Goal: Task Accomplishment & Management: Use online tool/utility

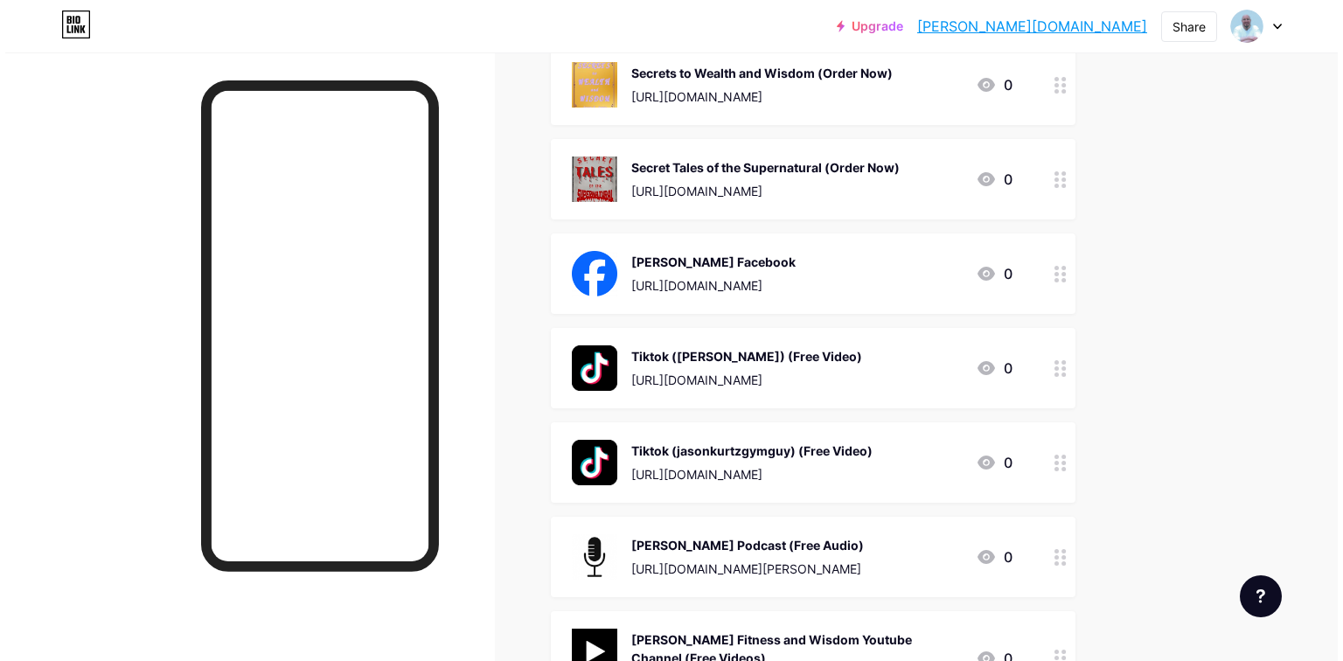
scroll to position [1040, 0]
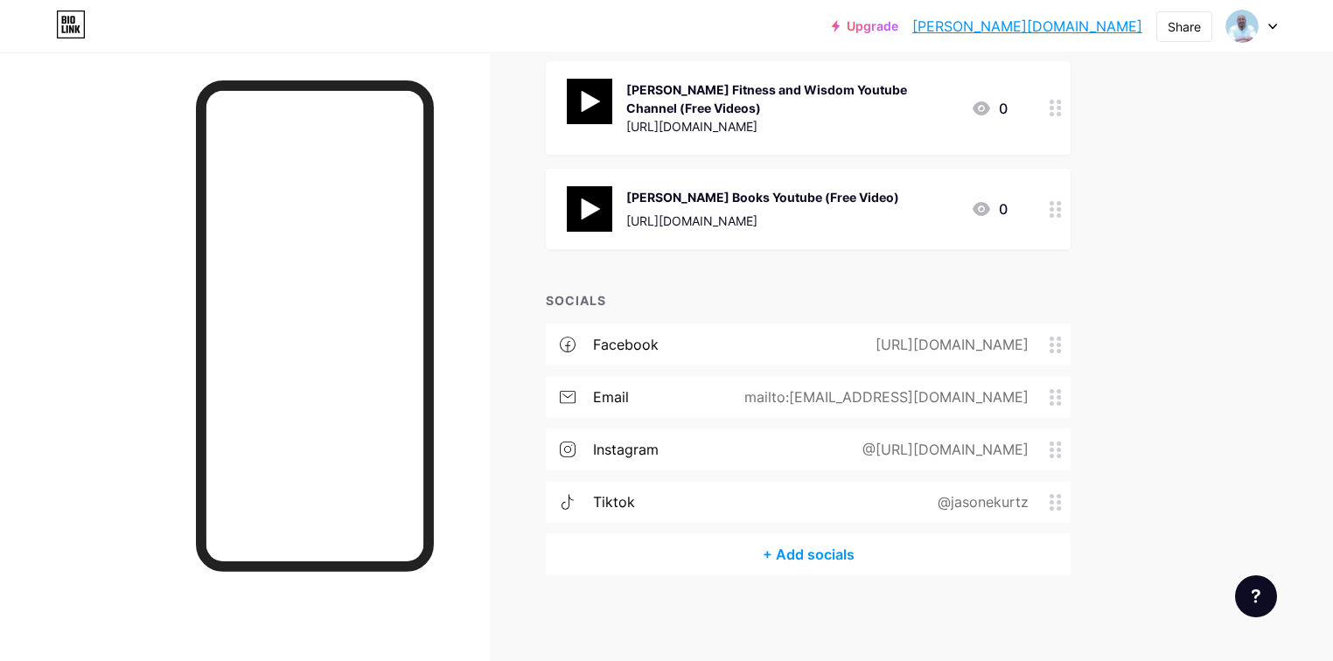
click at [934, 450] on div "@[URL][DOMAIN_NAME]" at bounding box center [941, 449] width 215 height 21
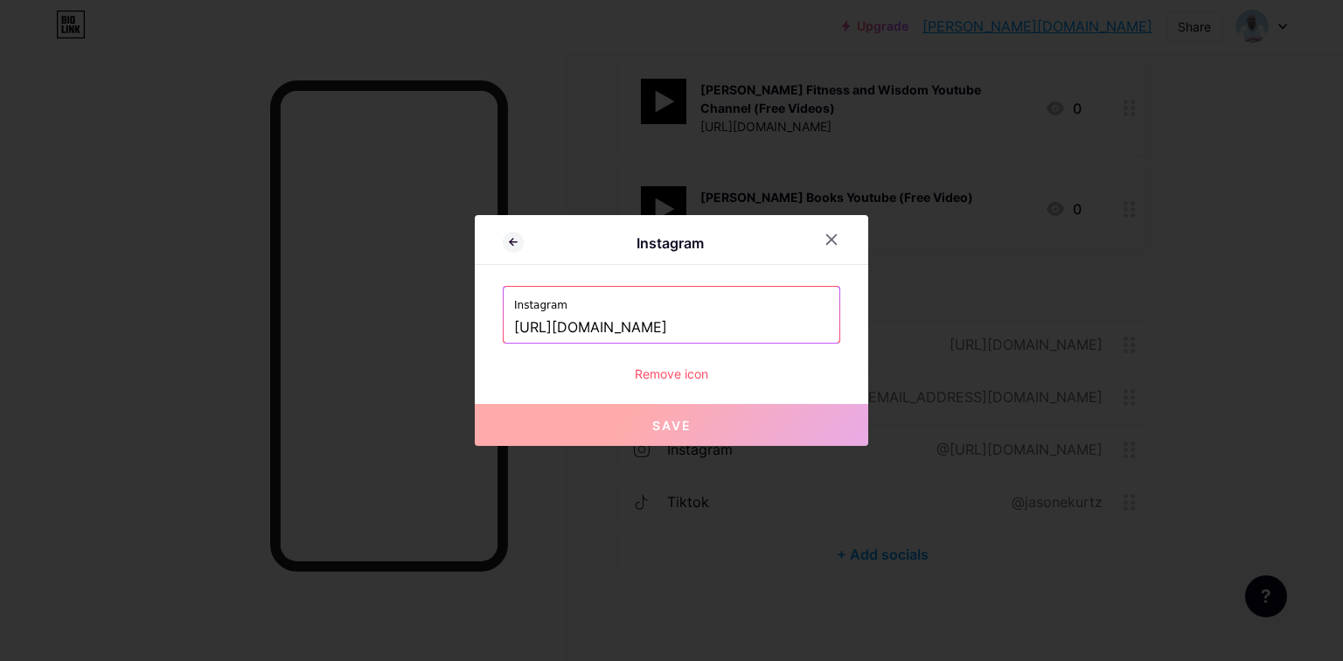
drag, startPoint x: 816, startPoint y: 326, endPoint x: 437, endPoint y: 330, distance: 378.7
click at [437, 330] on div "Instagram Instagram [URL][DOMAIN_NAME] Remove icon Save" at bounding box center [671, 330] width 1343 height 661
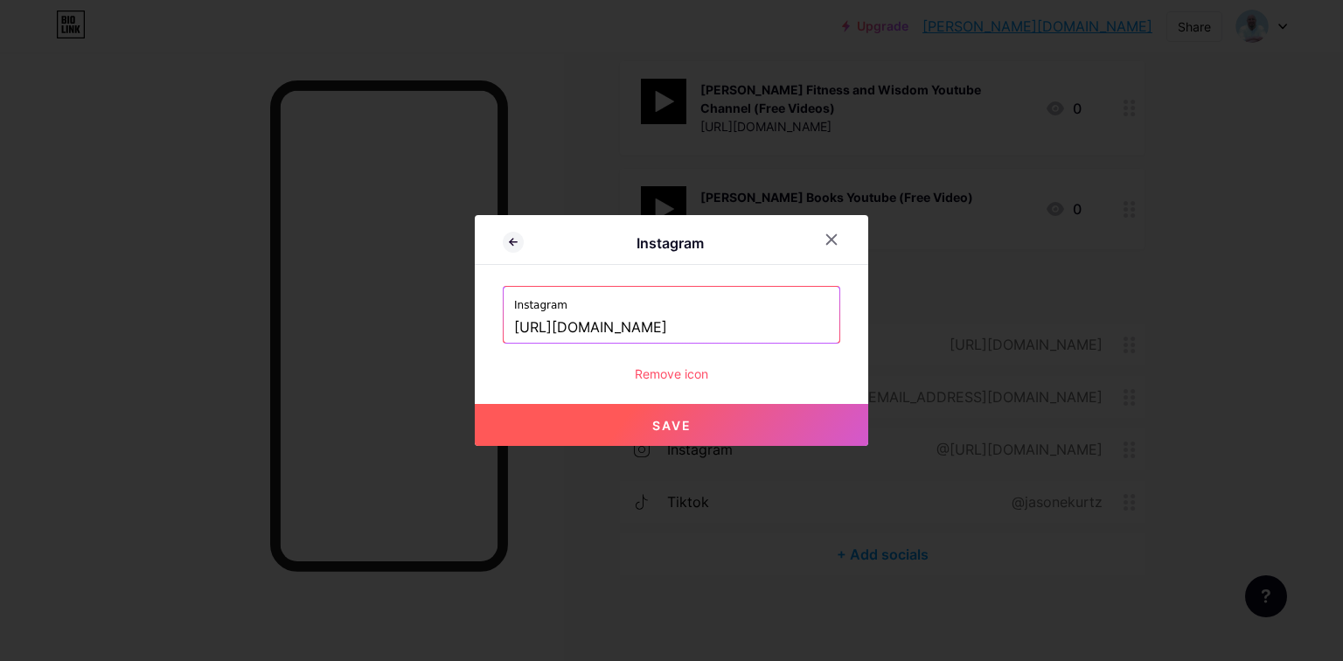
click at [688, 432] on button "Save" at bounding box center [672, 425] width 394 height 42
type input "[URL][DOMAIN_NAME][DOMAIN_NAME]"
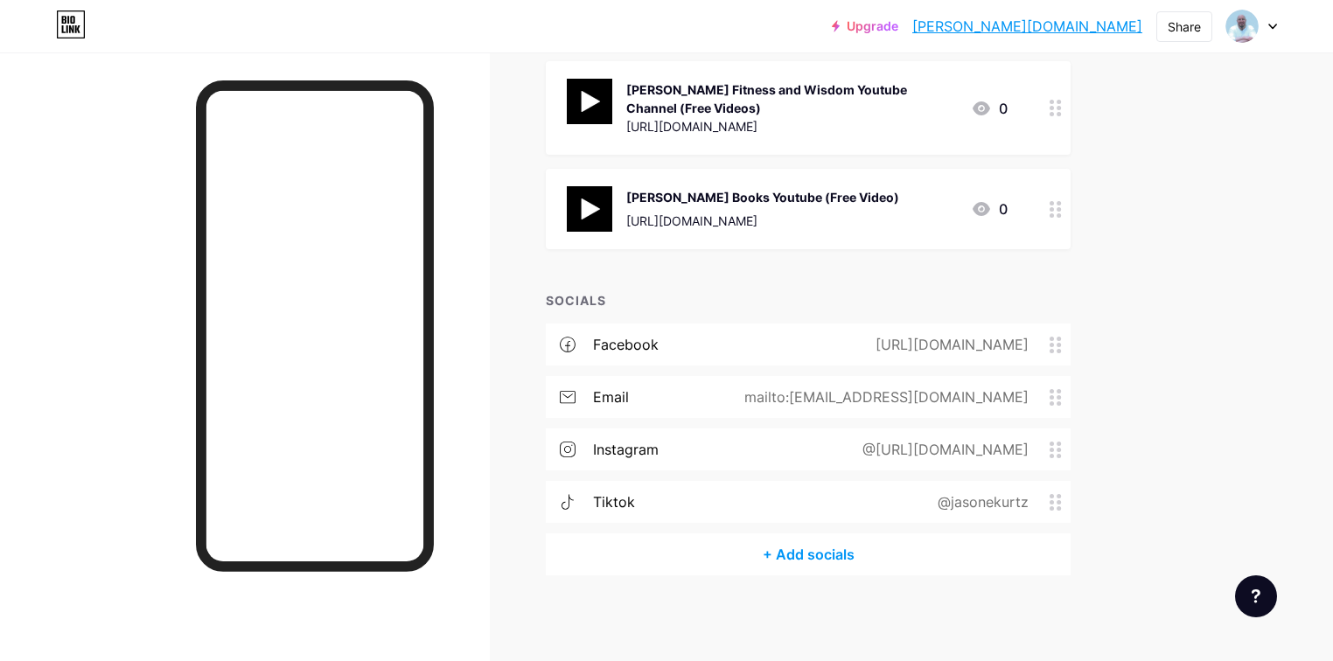
click at [659, 448] on div "instagram" at bounding box center [626, 449] width 66 height 21
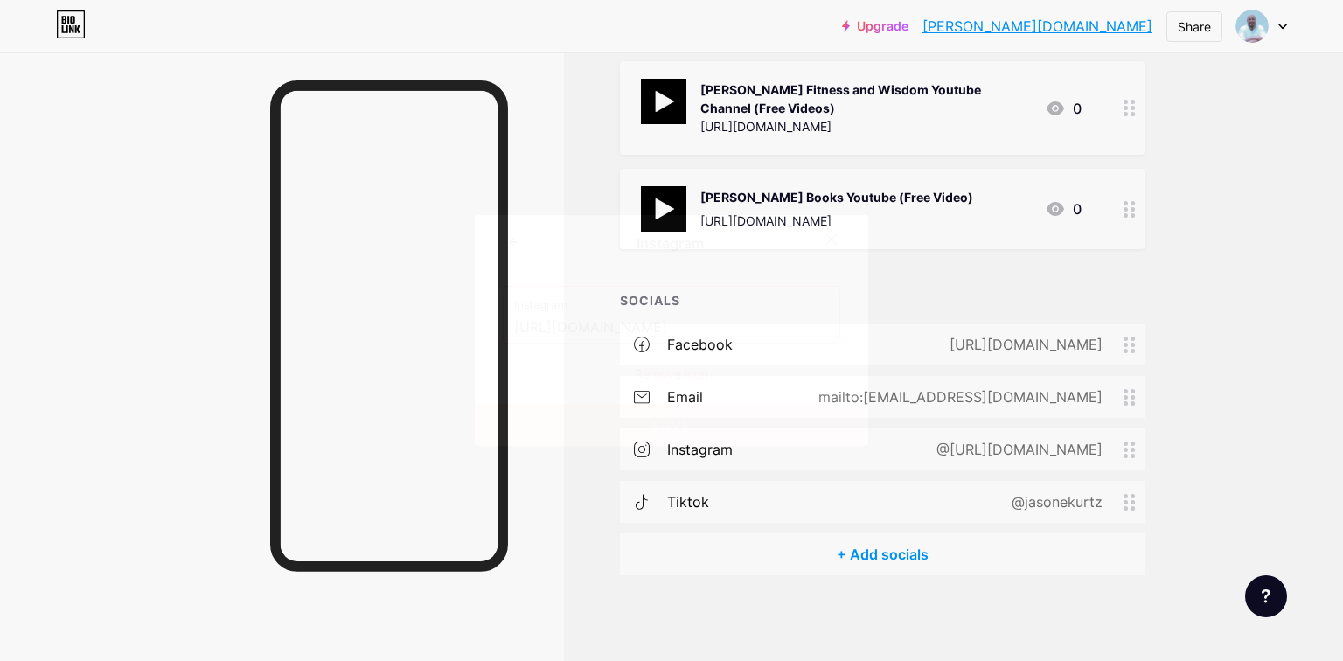
drag, startPoint x: 813, startPoint y: 329, endPoint x: 338, endPoint y: 329, distance: 474.9
click at [338, 329] on div "Instagram Instagram [URL][DOMAIN_NAME] Remove icon Save" at bounding box center [671, 330] width 1343 height 661
paste input "?utm_source=ig_web_button_share_sheet&igsh=c3RyN3hvMWNrdjl0"
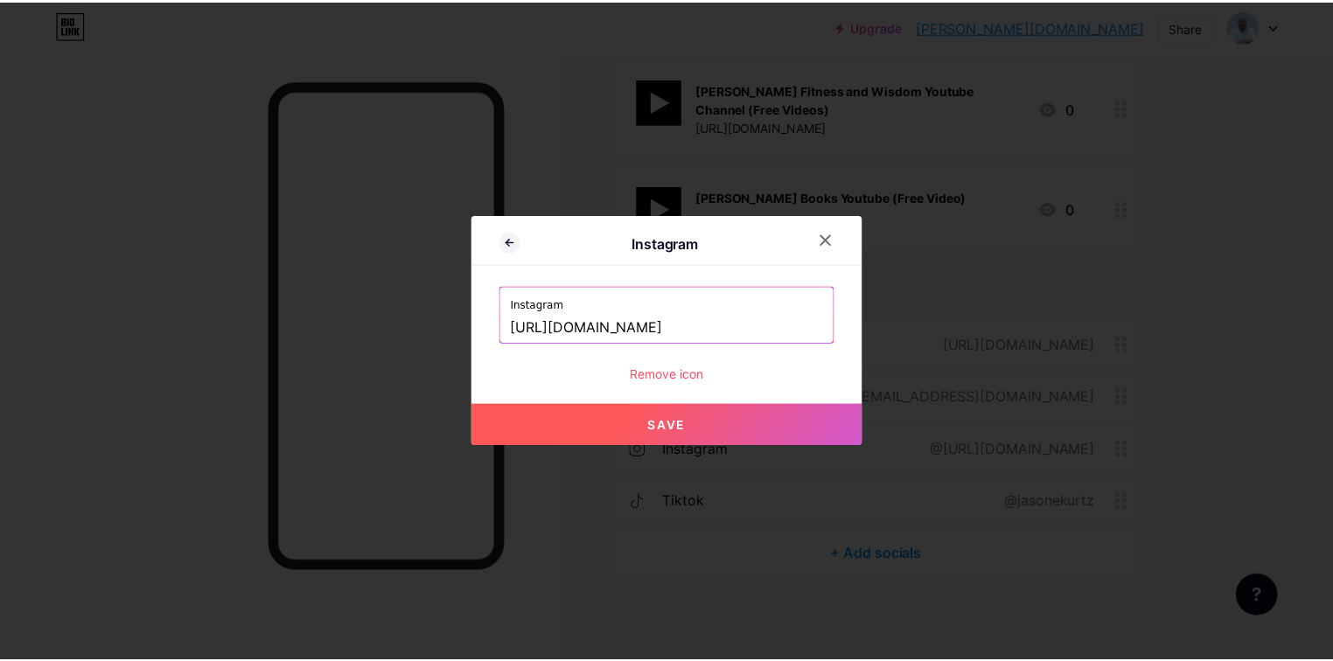
scroll to position [0, 0]
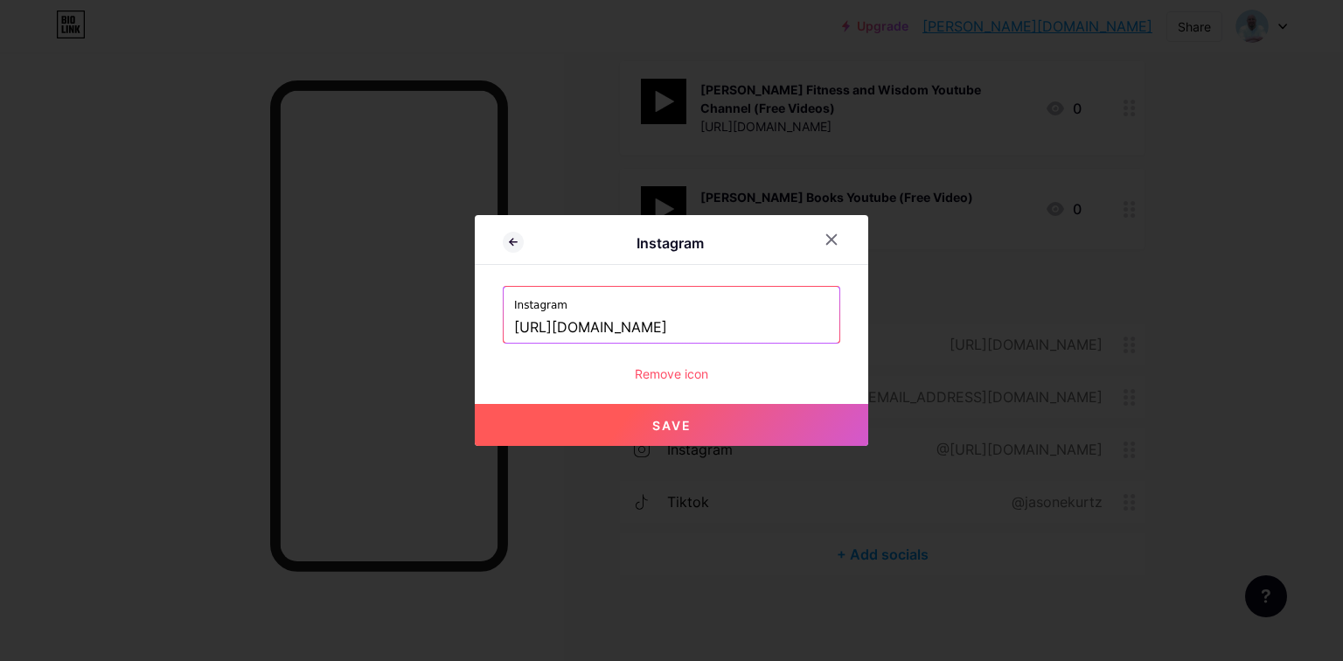
click at [736, 420] on button "Save" at bounding box center [672, 425] width 394 height 42
type input "[URL][DOMAIN_NAME][DOMAIN_NAME]"
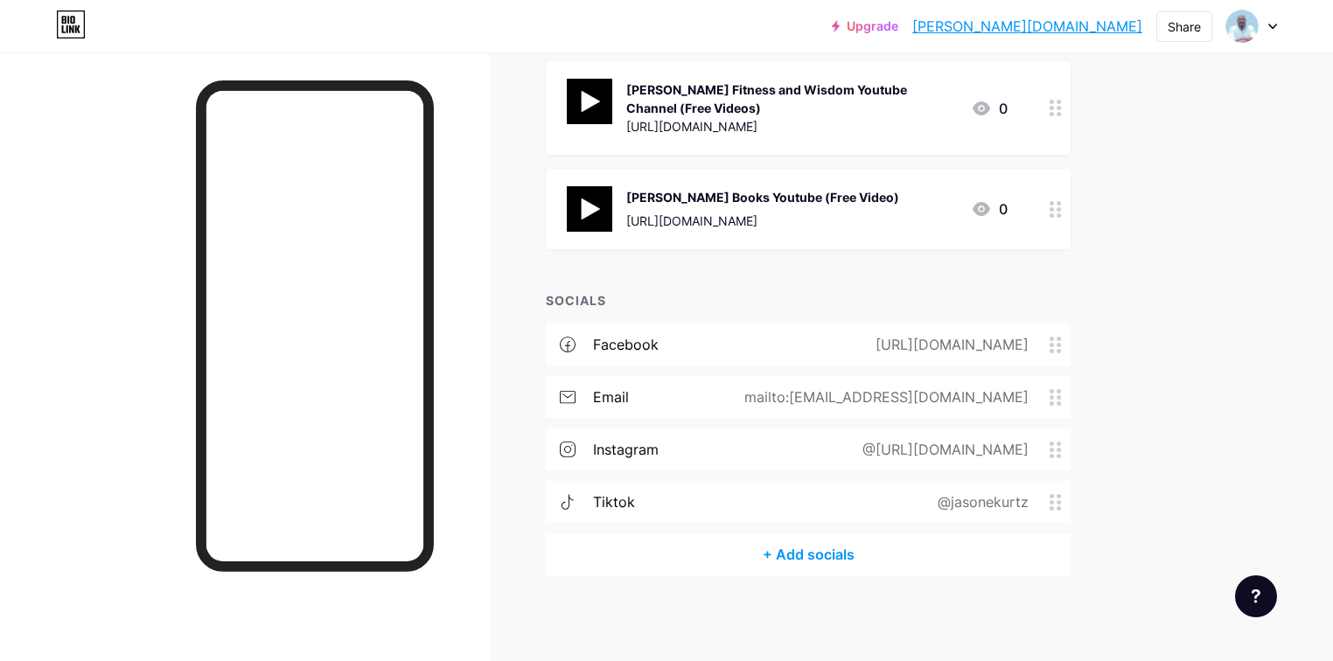
click at [834, 450] on div "@[URL][DOMAIN_NAME]" at bounding box center [941, 449] width 215 height 21
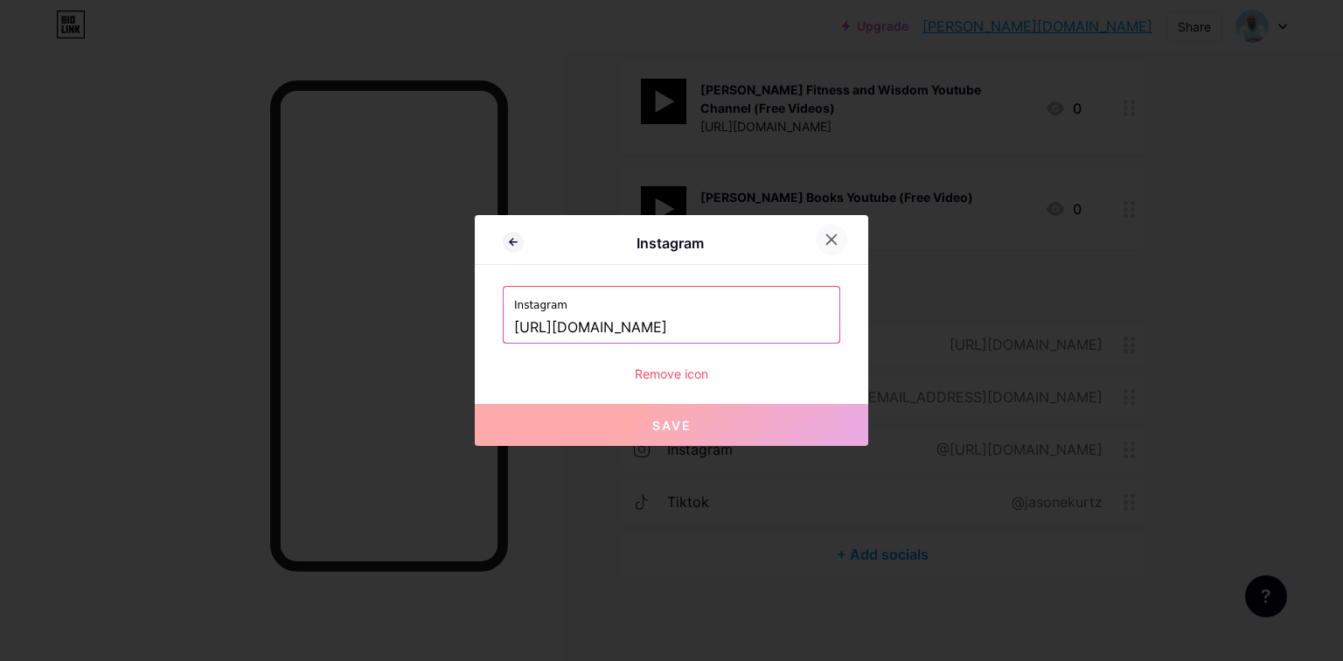
click at [836, 238] on icon at bounding box center [832, 240] width 14 height 14
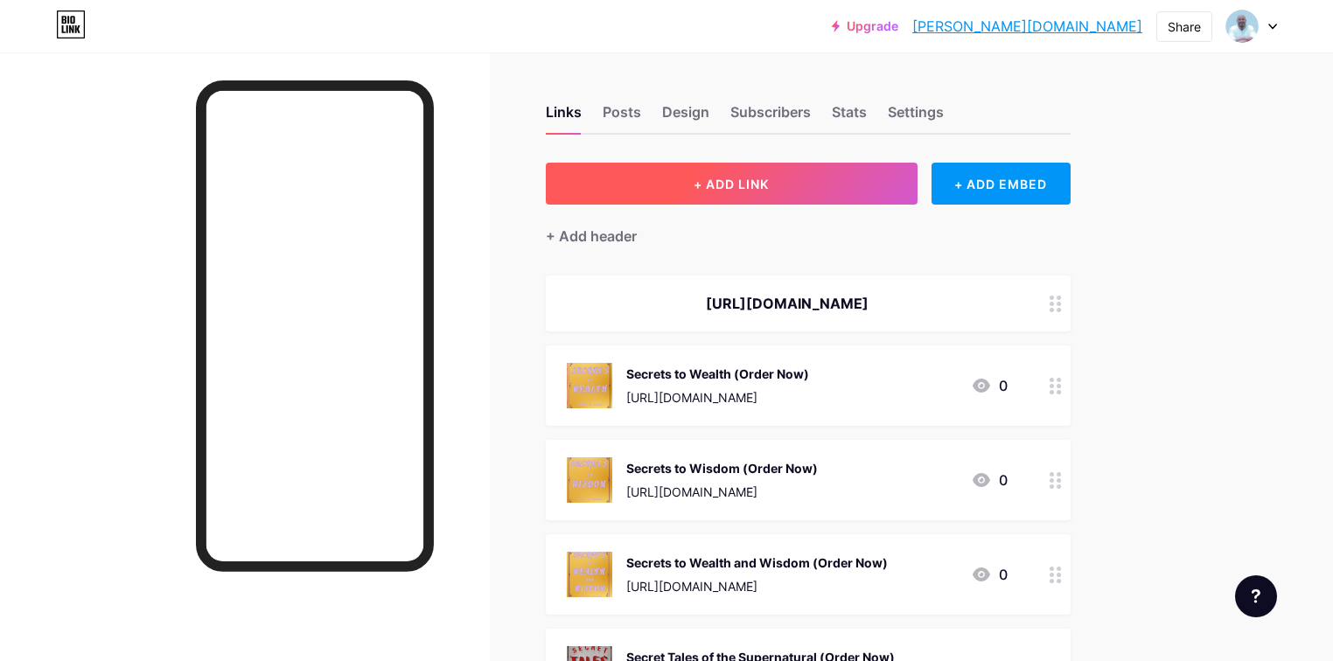
click at [890, 192] on button "+ ADD LINK" at bounding box center [732, 184] width 372 height 42
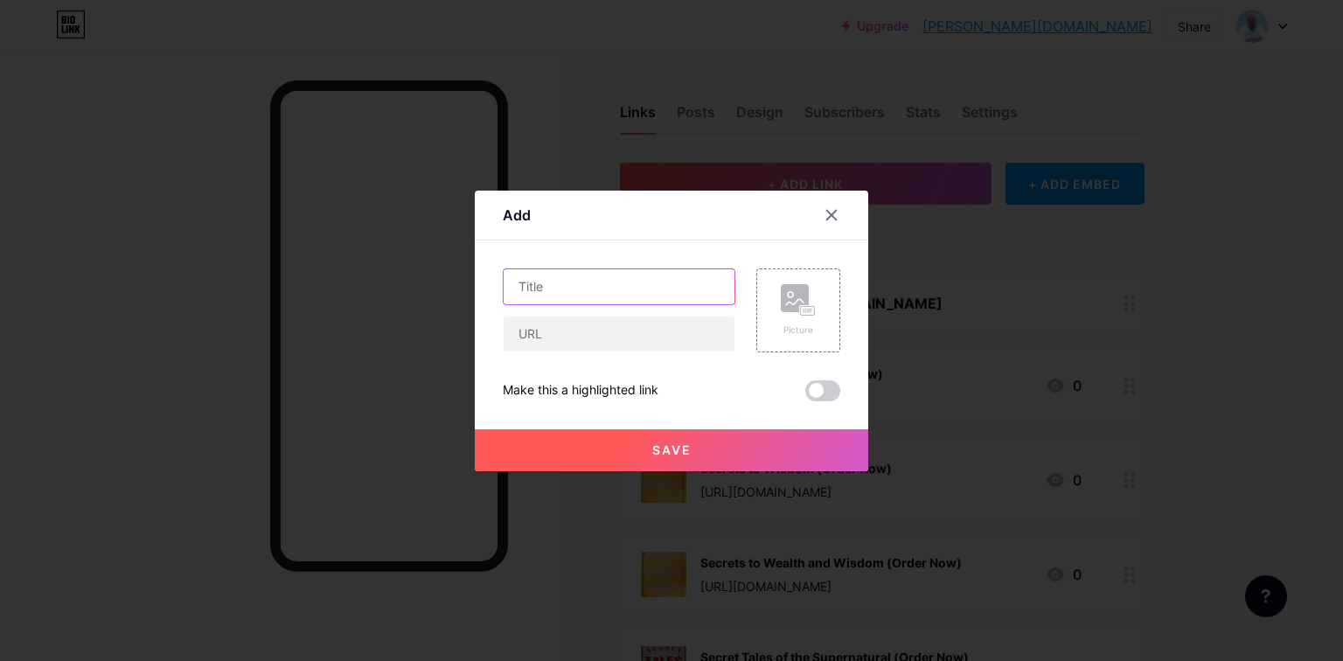
click at [596, 283] on input "text" at bounding box center [619, 286] width 231 height 35
type input "[PERSON_NAME] Instagram"
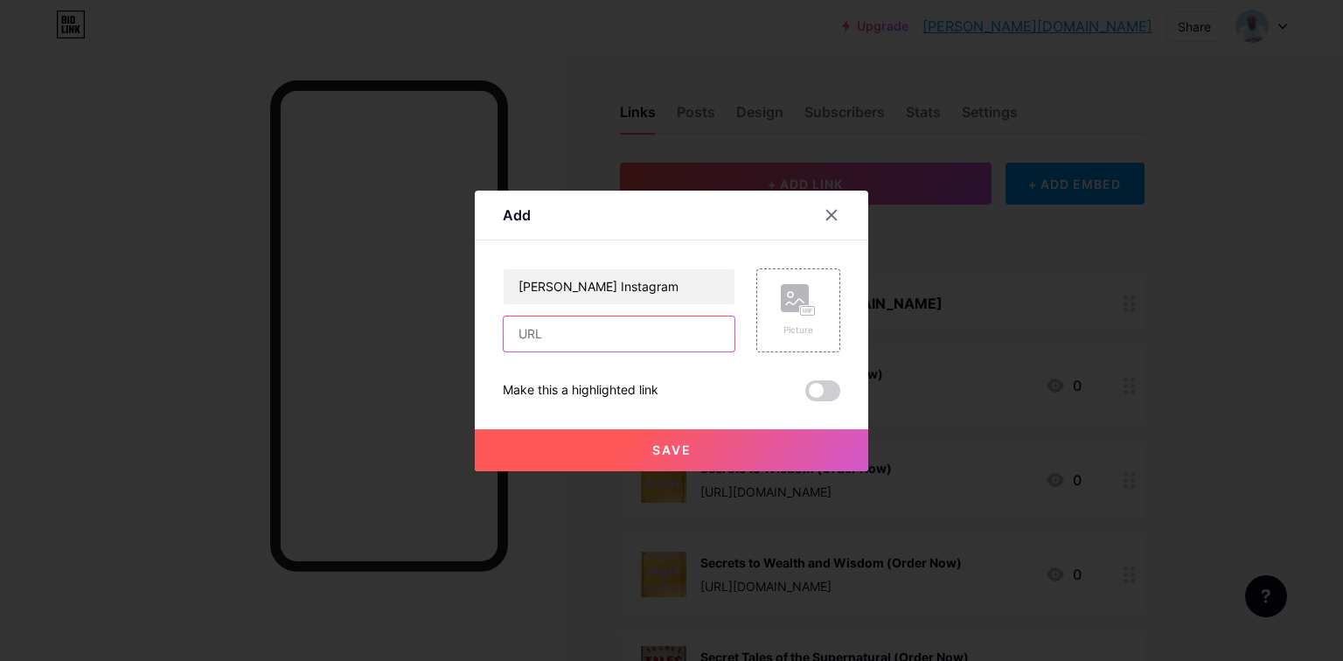
click at [598, 336] on input "text" at bounding box center [619, 334] width 231 height 35
paste input "[URL][DOMAIN_NAME]"
type input "[URL][DOMAIN_NAME]"
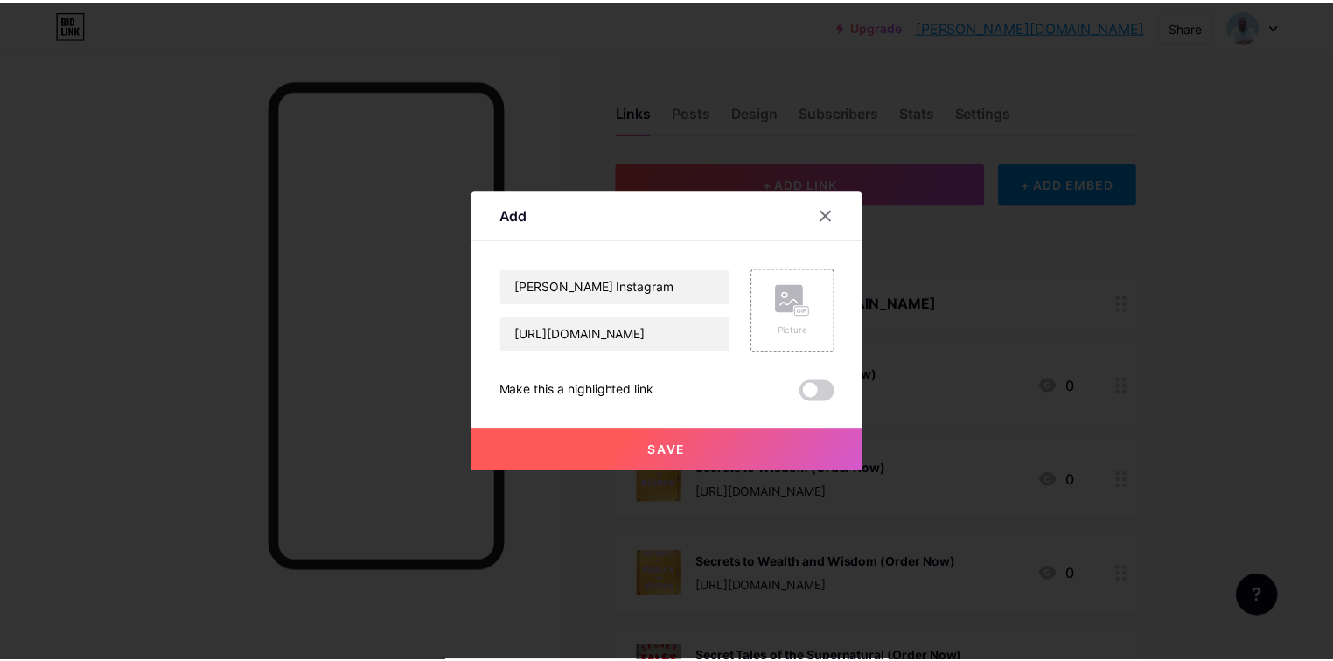
scroll to position [0, 0]
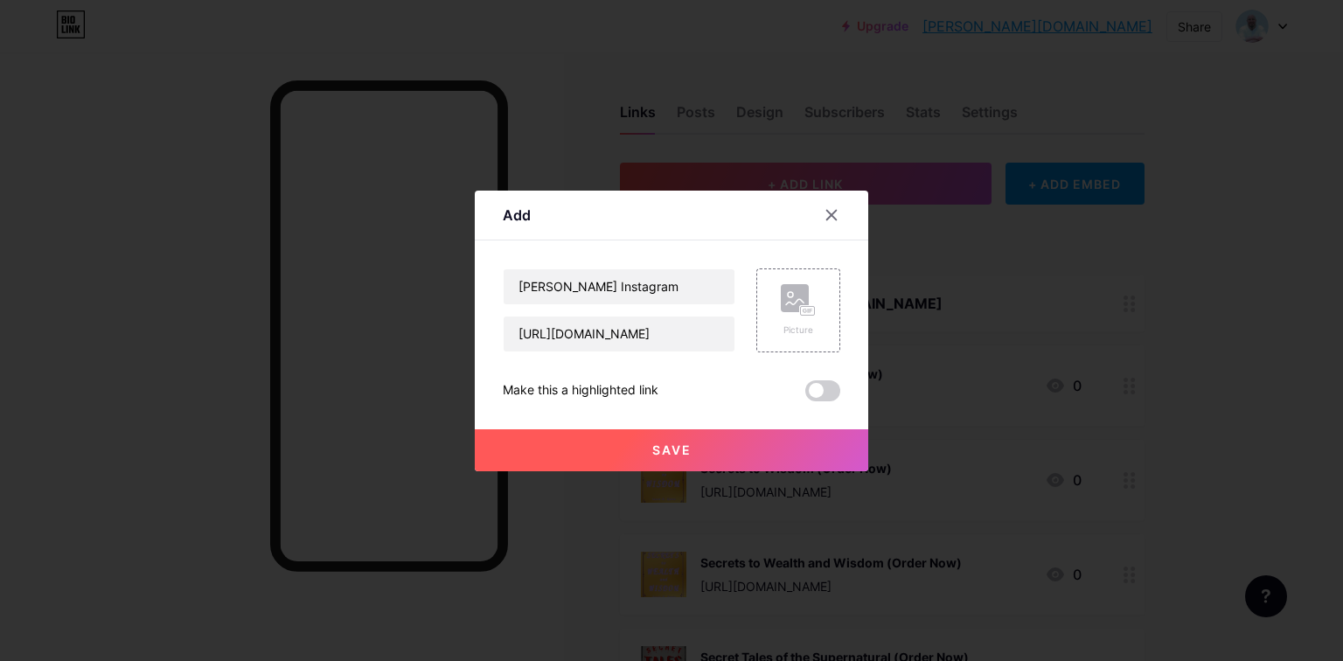
click at [714, 454] on button "Save" at bounding box center [672, 450] width 394 height 42
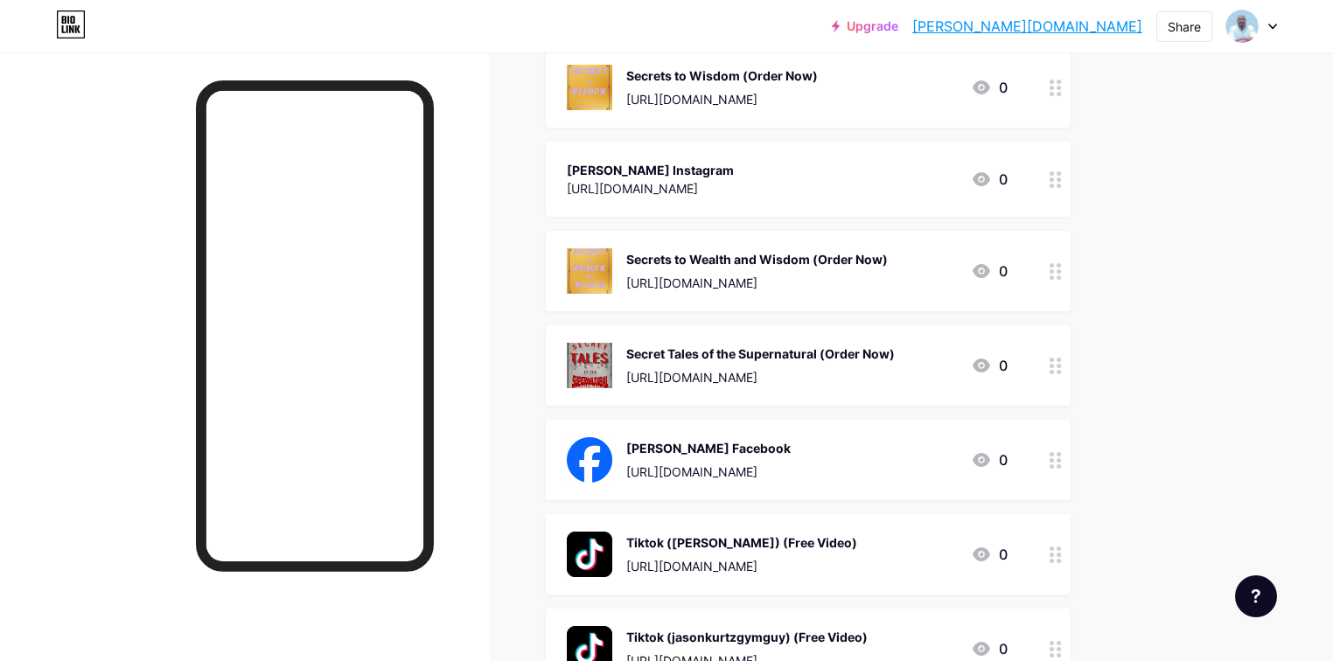
scroll to position [401, 0]
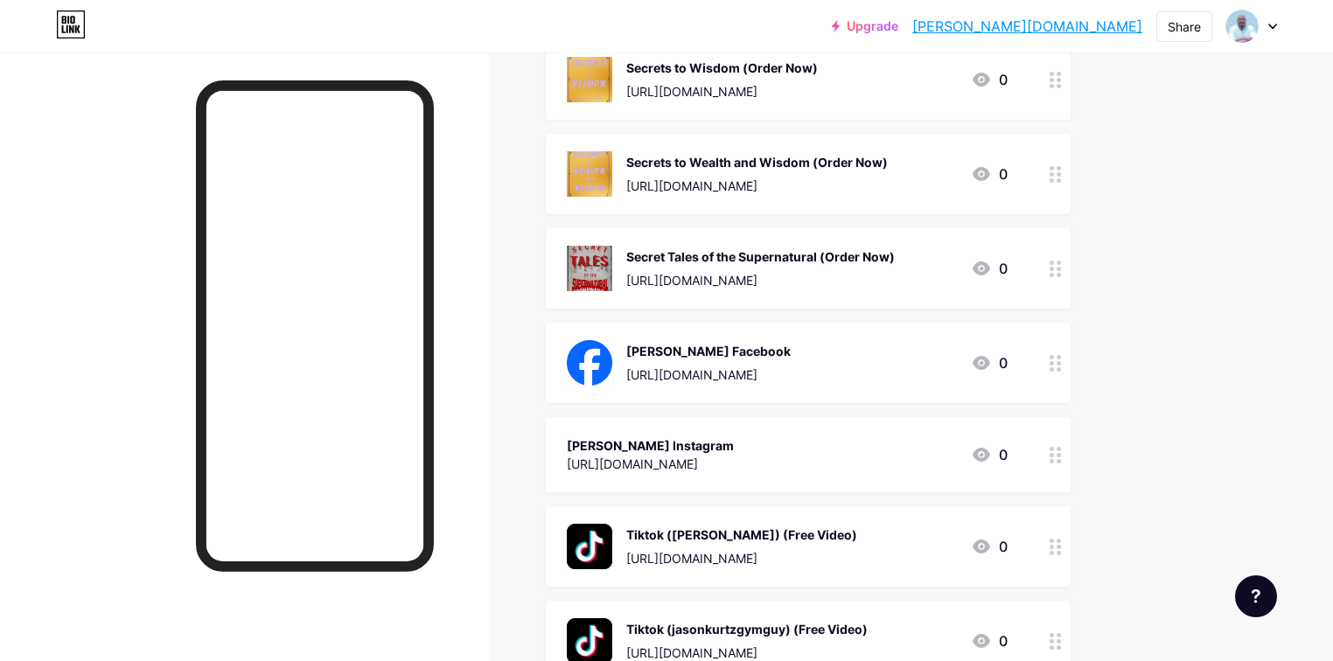
click at [734, 441] on div "[PERSON_NAME] Instagram" at bounding box center [650, 445] width 167 height 18
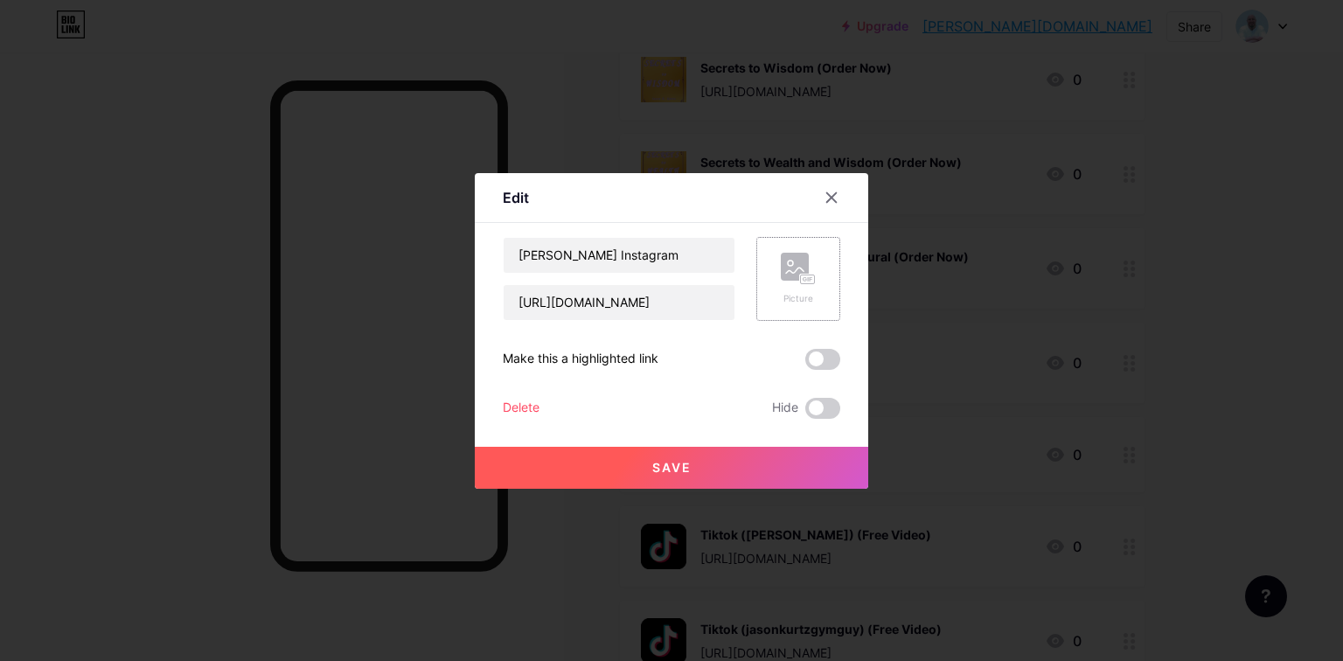
click at [791, 262] on rect at bounding box center [795, 267] width 28 height 28
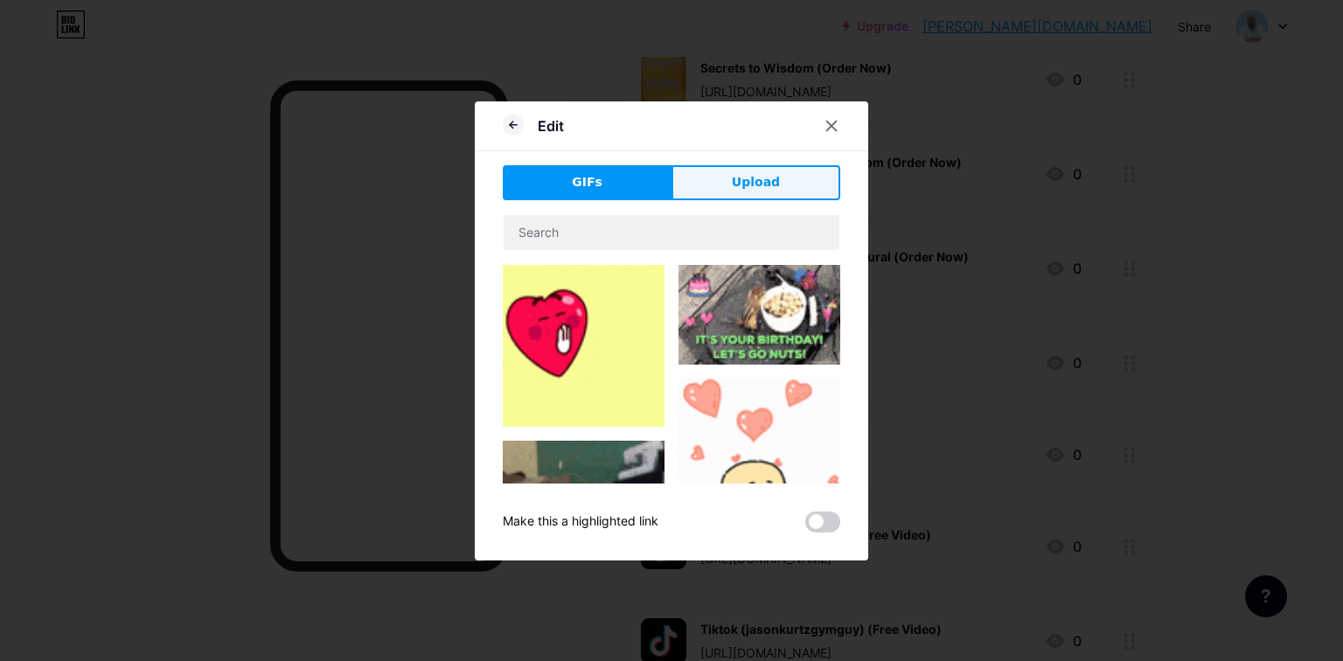
click at [748, 178] on span "Upload" at bounding box center [756, 182] width 48 height 18
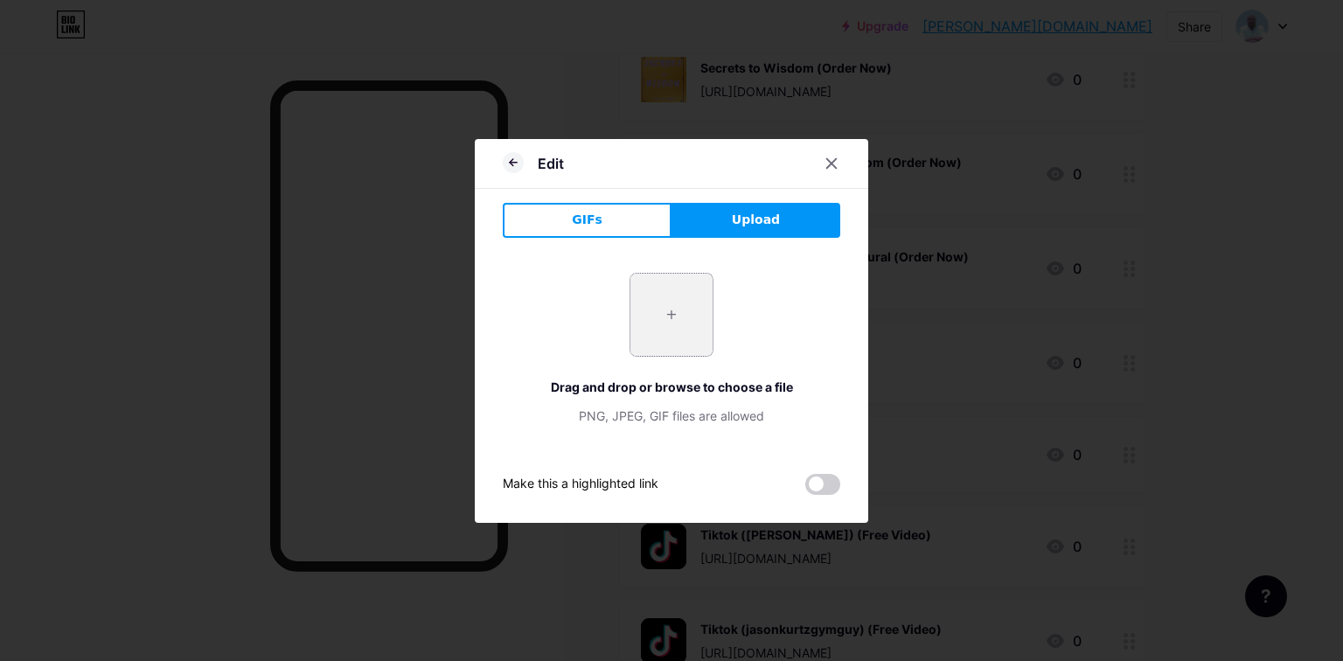
click at [677, 329] on input "file" at bounding box center [672, 315] width 82 height 82
type input "C:\fakepath\instagram-logo_971166-164497.jpg"
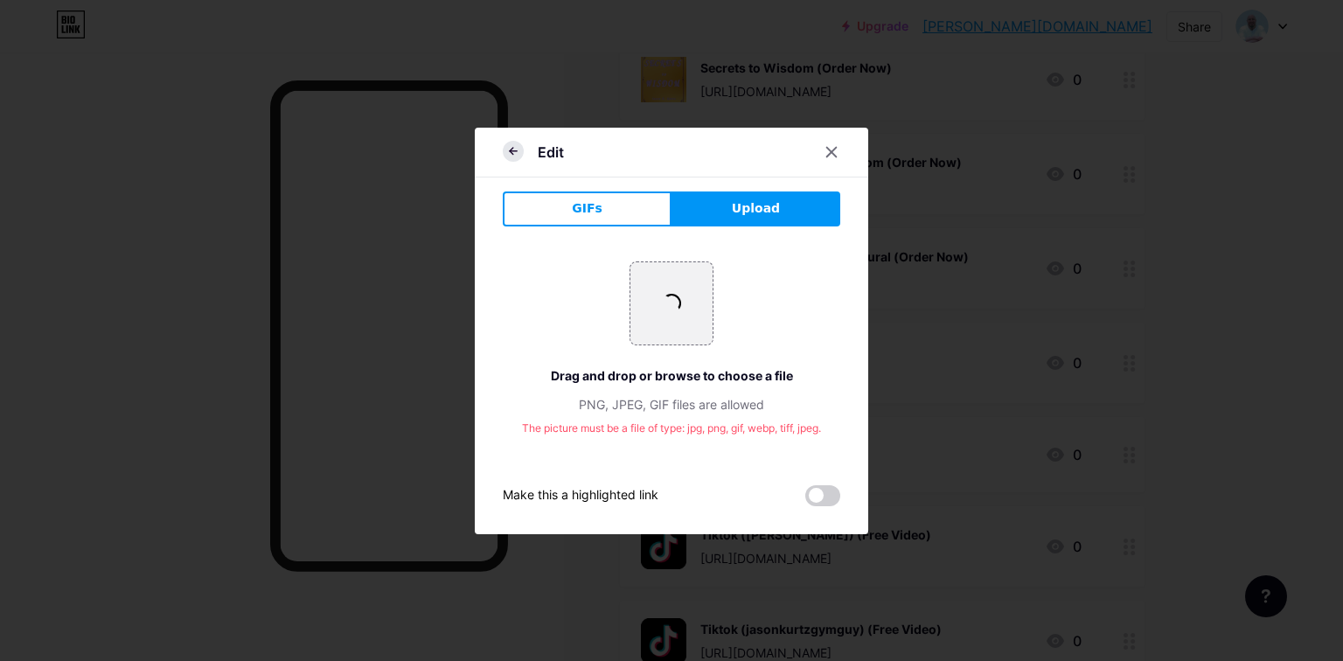
click at [518, 149] on icon at bounding box center [513, 151] width 21 height 21
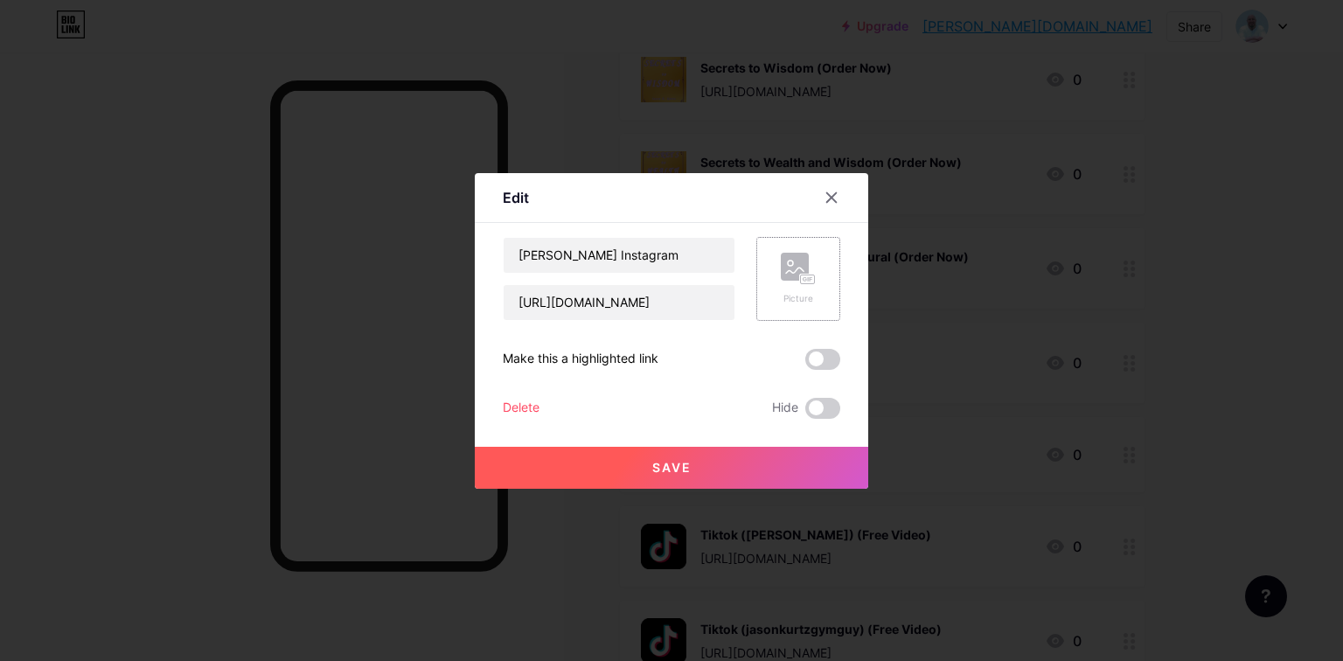
click at [802, 271] on rect at bounding box center [795, 267] width 28 height 28
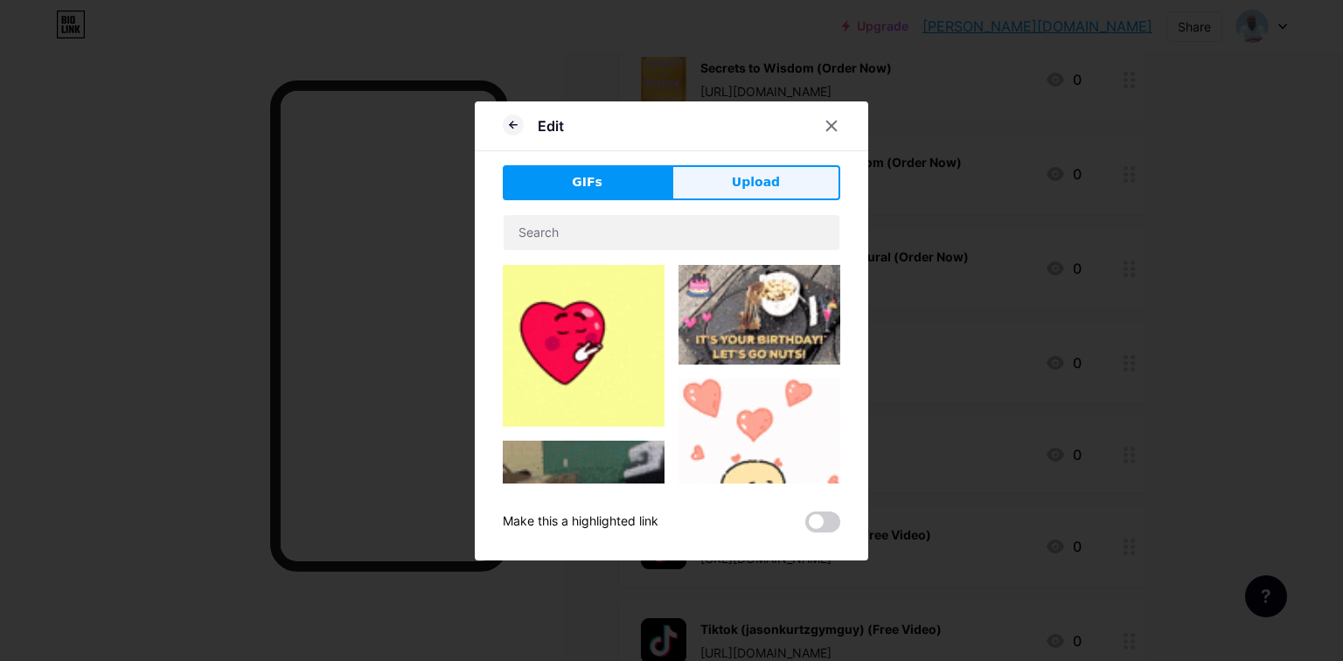
click at [731, 184] on button "Upload" at bounding box center [756, 182] width 169 height 35
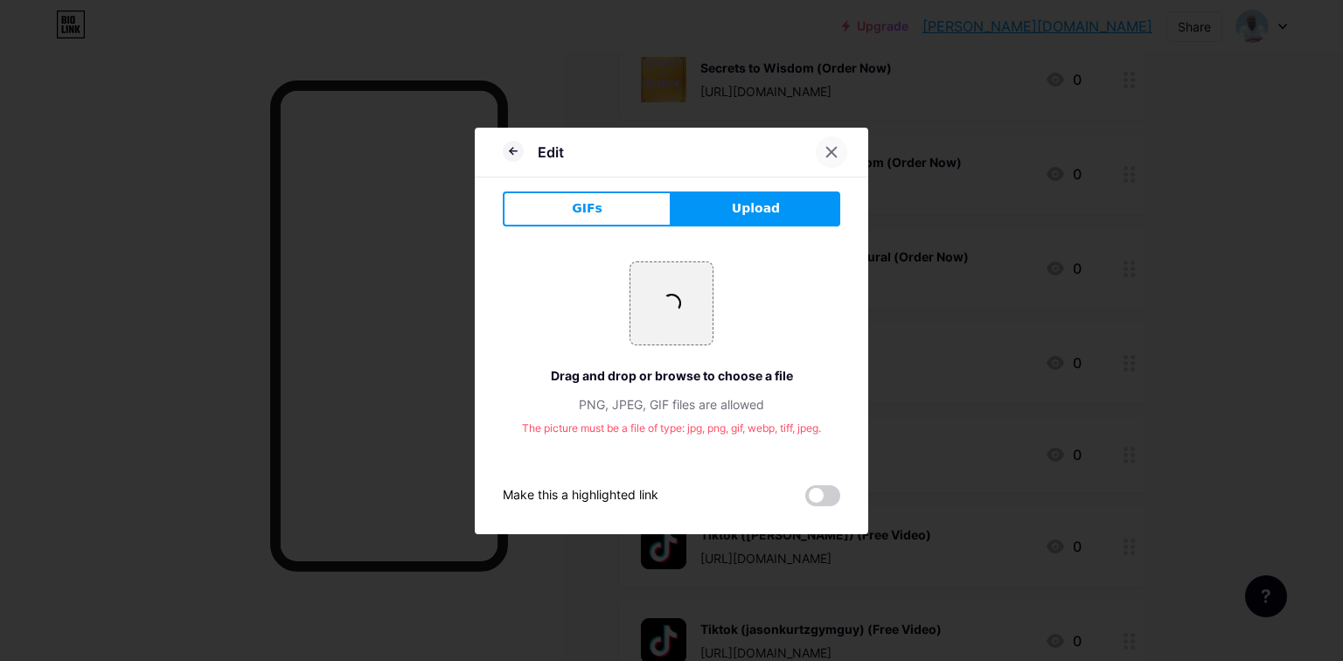
click at [829, 156] on icon at bounding box center [832, 152] width 14 height 14
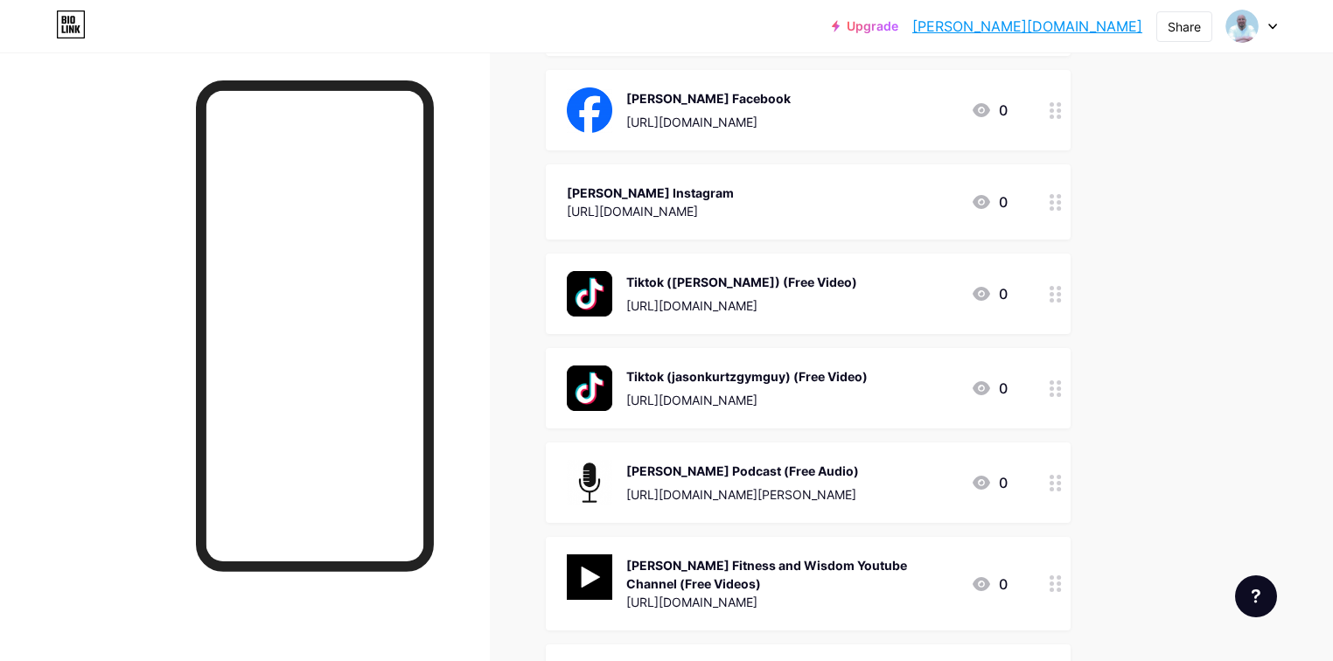
scroll to position [560, 0]
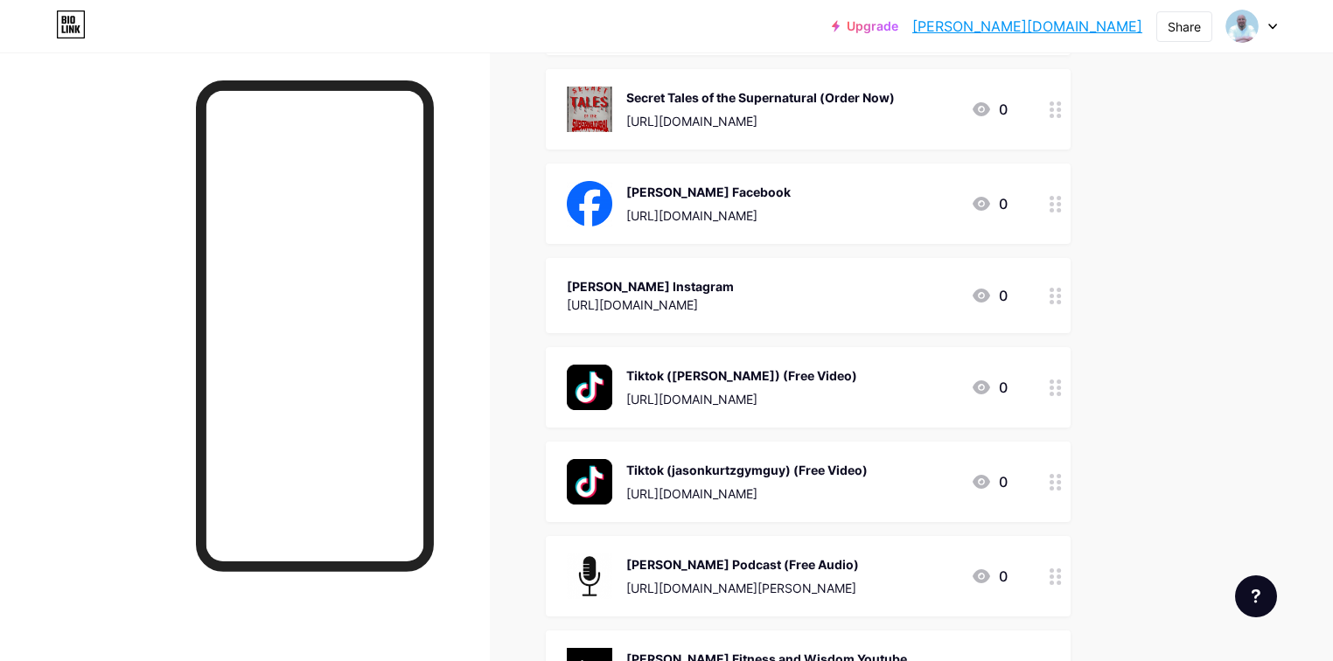
click at [734, 290] on div "[PERSON_NAME] Instagram" at bounding box center [650, 286] width 167 height 18
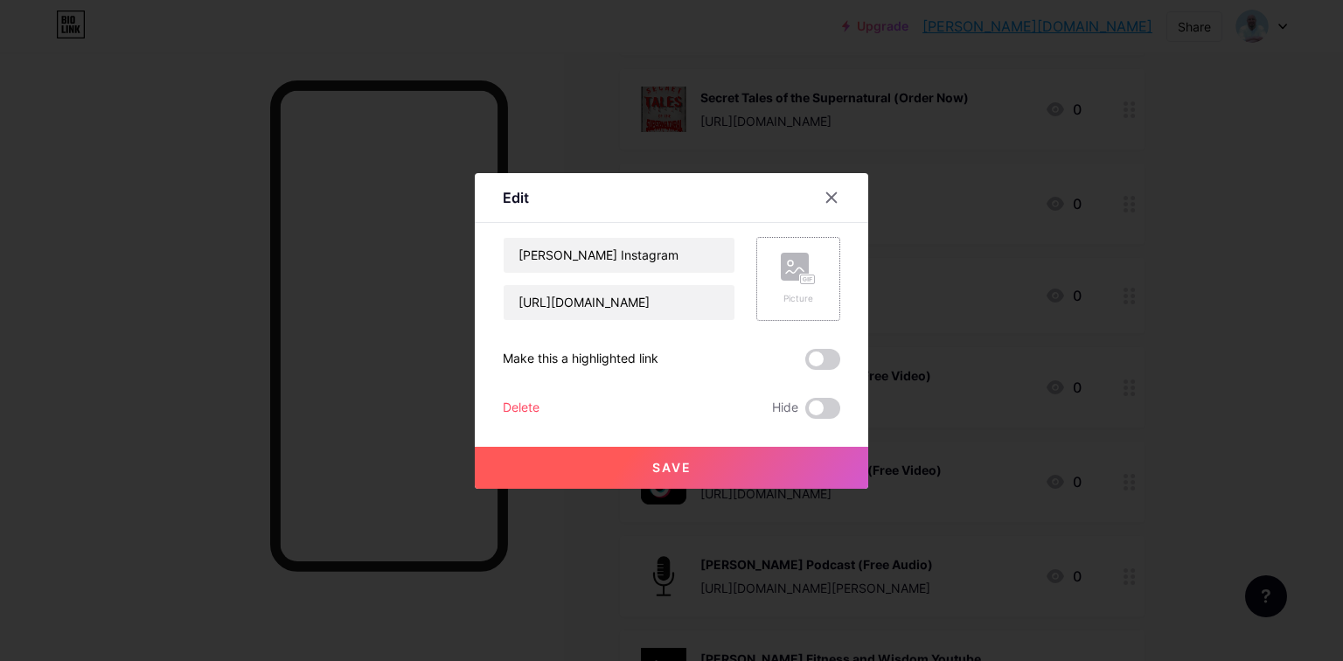
click at [800, 268] on icon at bounding box center [794, 270] width 17 height 5
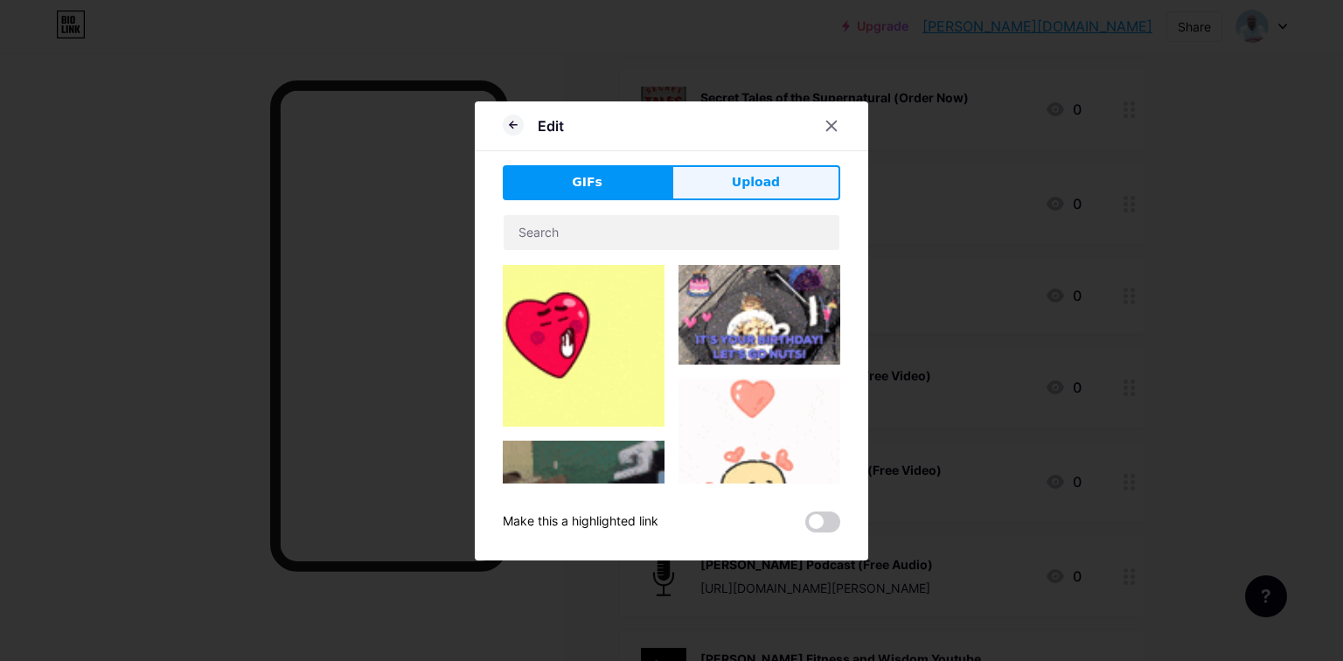
click at [785, 175] on button "Upload" at bounding box center [756, 182] width 169 height 35
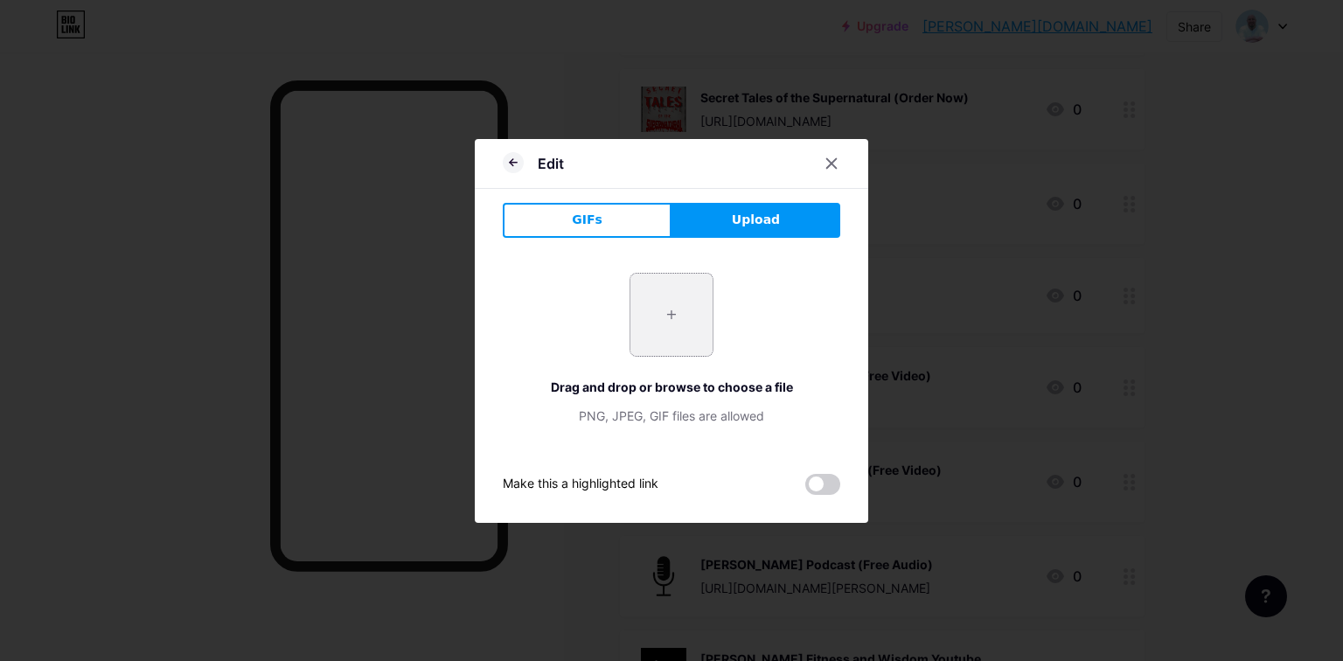
click at [665, 317] on input "file" at bounding box center [672, 315] width 82 height 82
click at [683, 308] on input "file" at bounding box center [672, 315] width 82 height 82
type input "C:\fakepath\954290_2227.jpg"
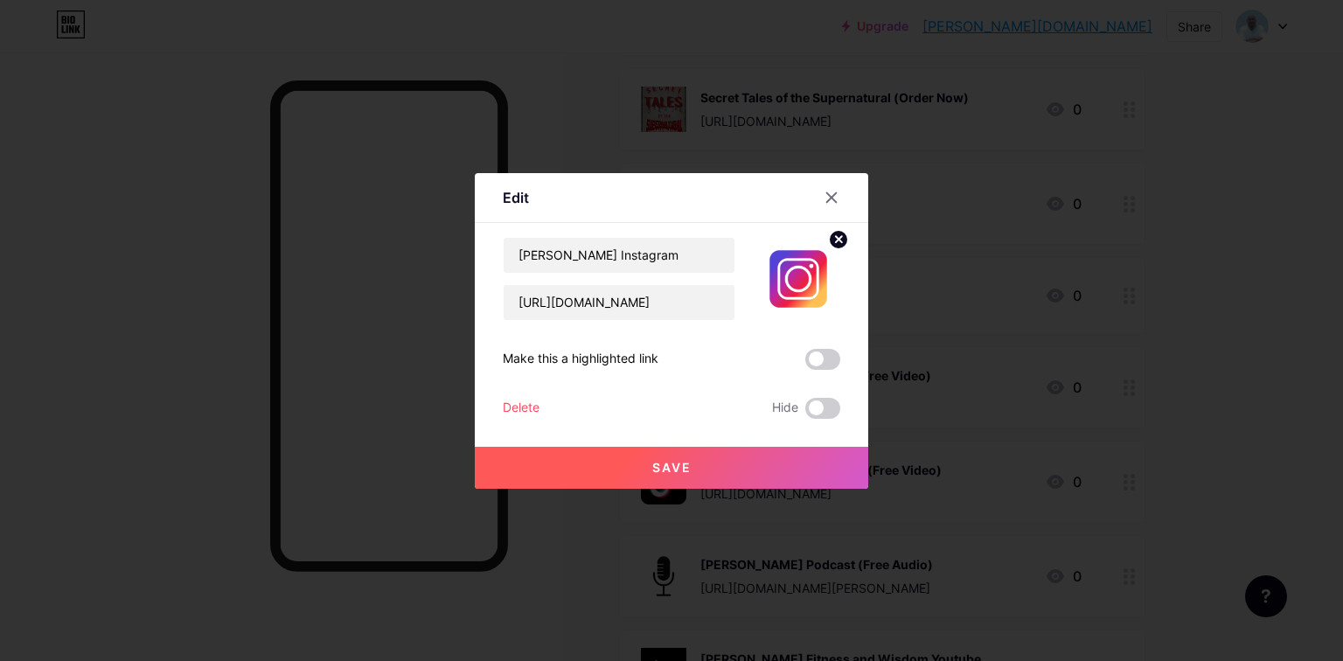
click at [696, 462] on button "Save" at bounding box center [672, 468] width 394 height 42
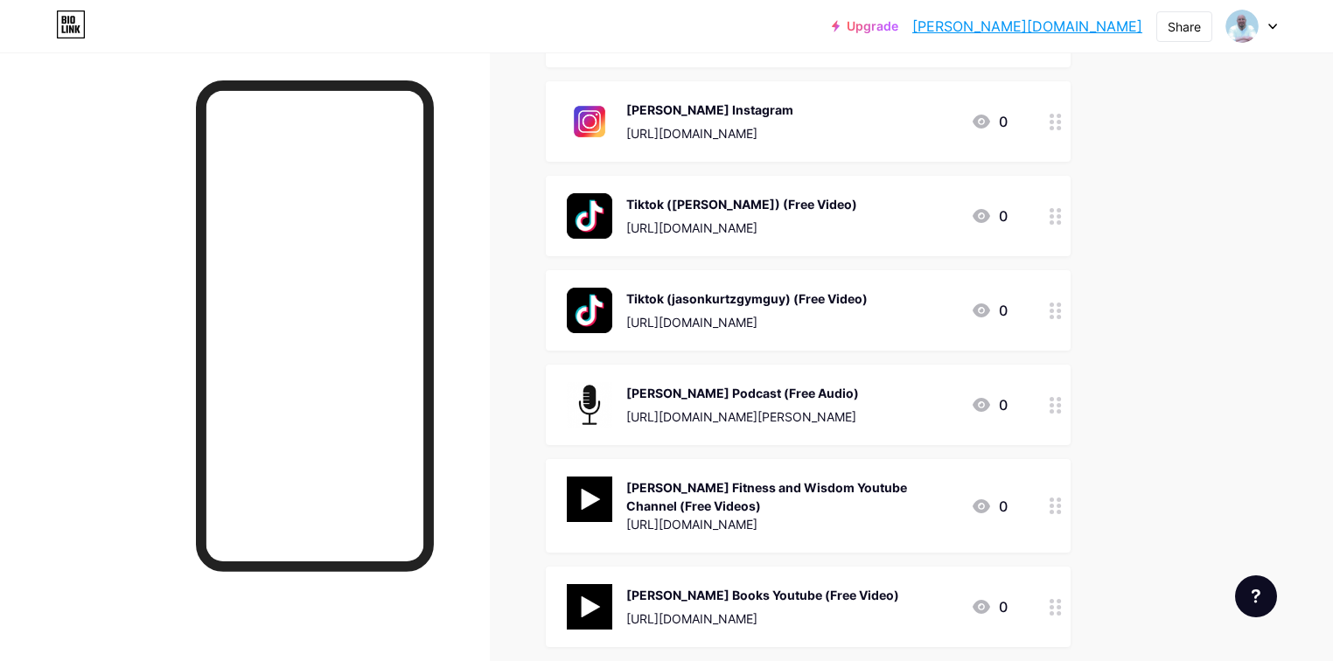
scroll to position [645, 0]
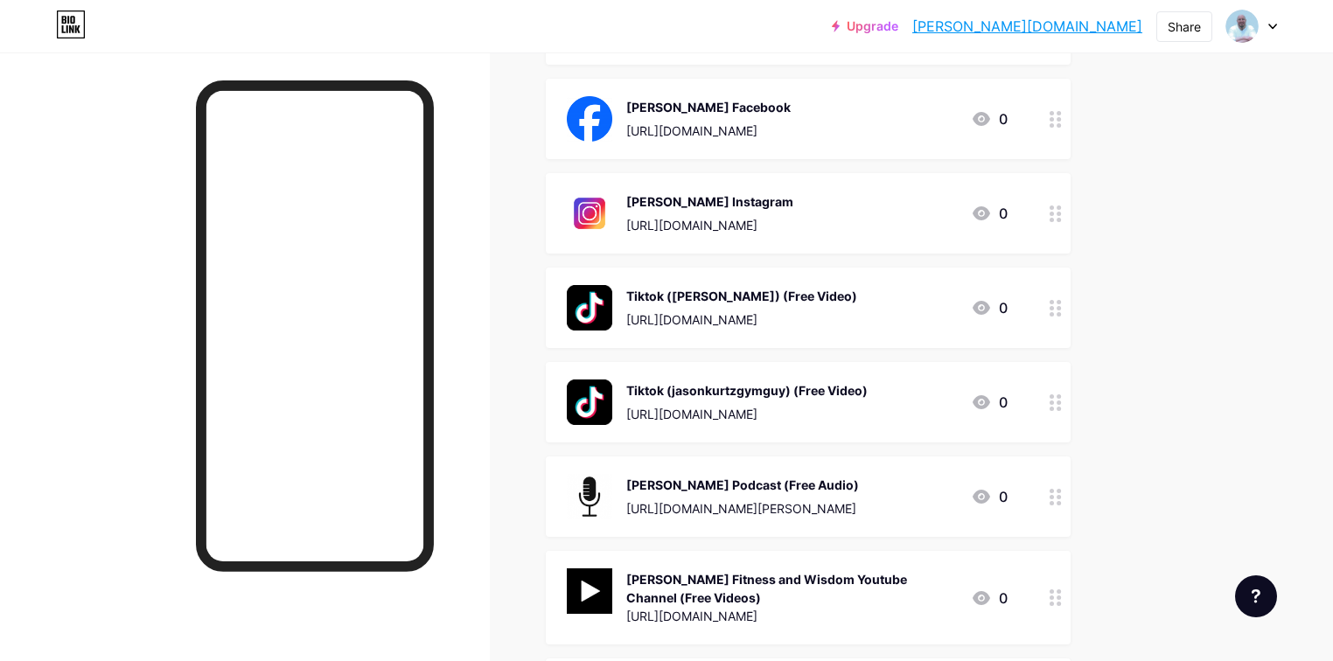
click at [793, 208] on div "[PERSON_NAME] Instagram" at bounding box center [709, 201] width 167 height 18
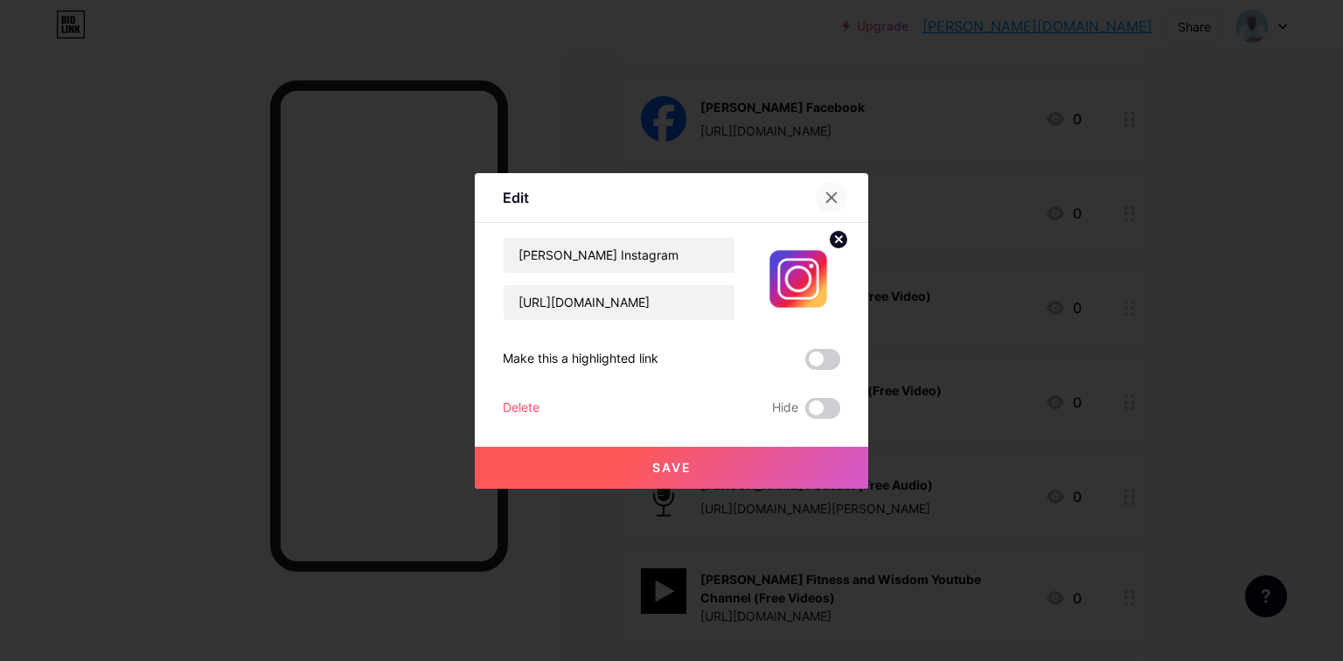
click at [840, 195] on div at bounding box center [831, 197] width 31 height 31
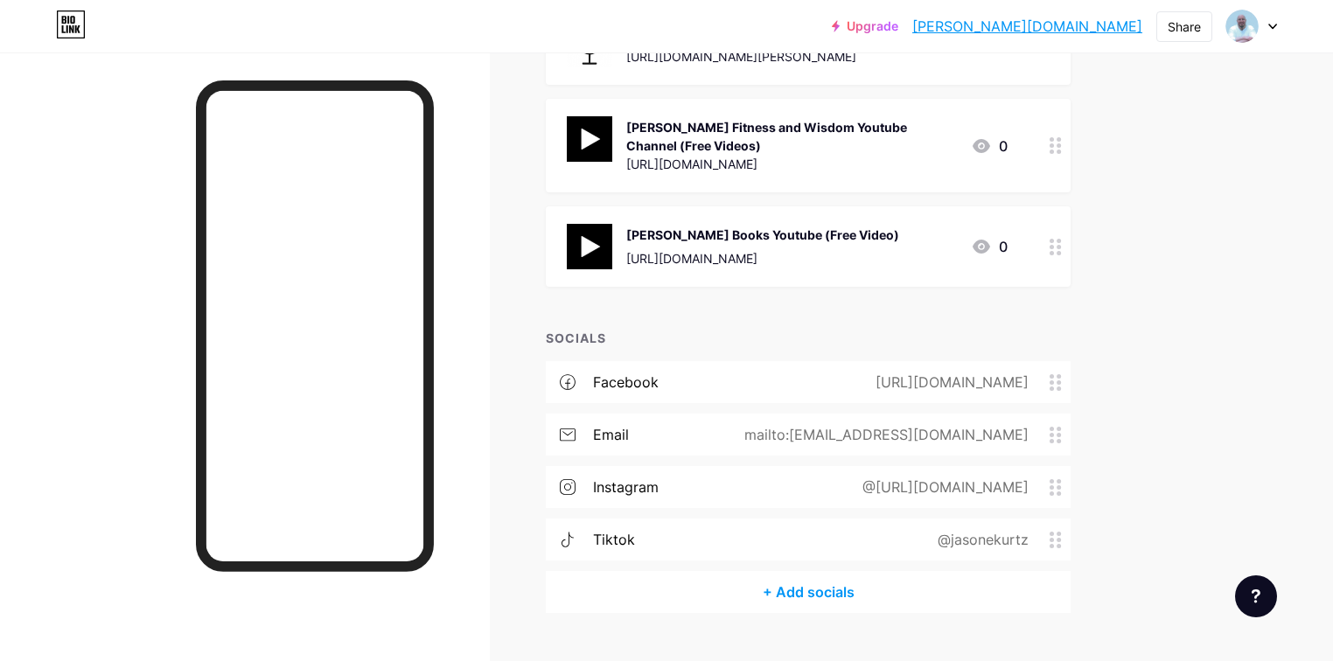
scroll to position [1134, 0]
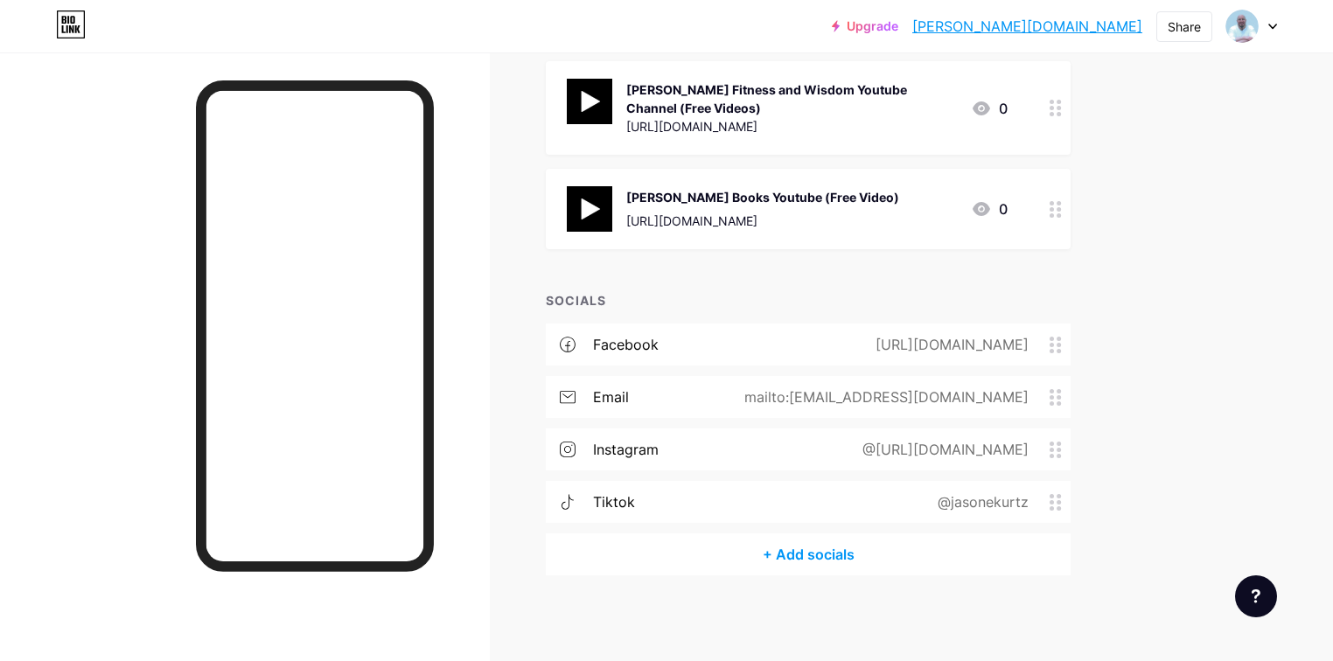
click at [1061, 454] on circle at bounding box center [1059, 456] width 4 height 4
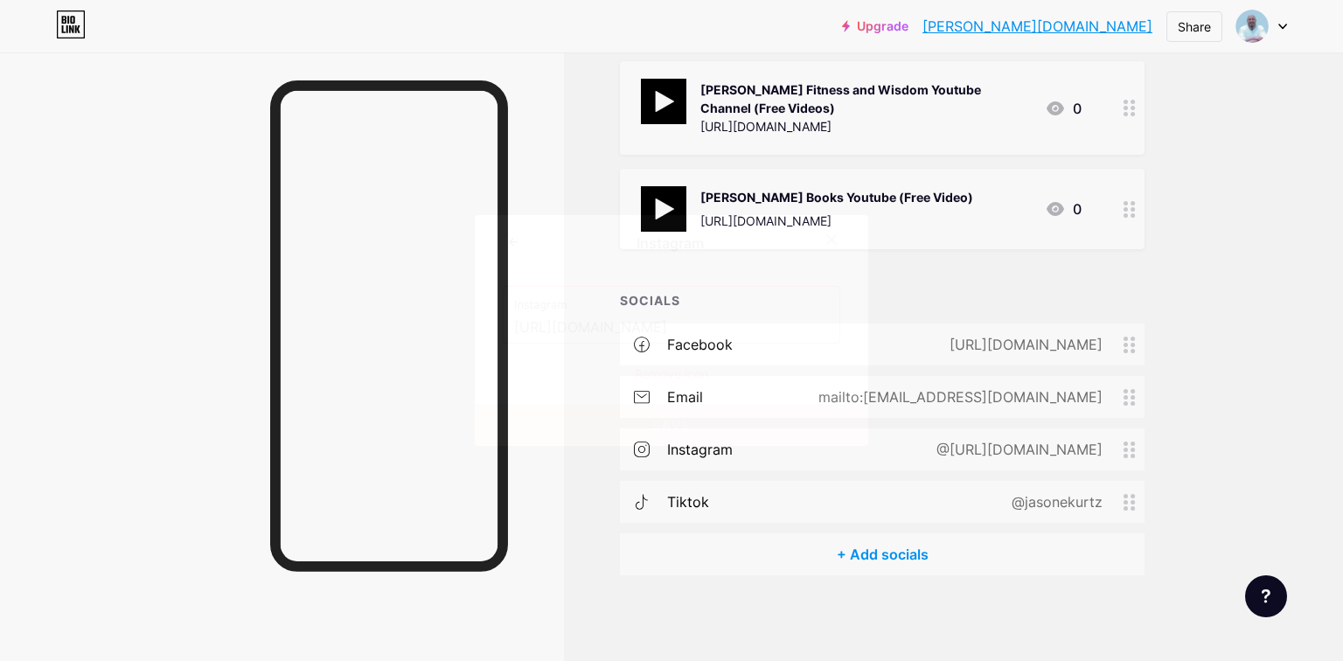
click at [681, 378] on div "Remove icon" at bounding box center [672, 374] width 338 height 18
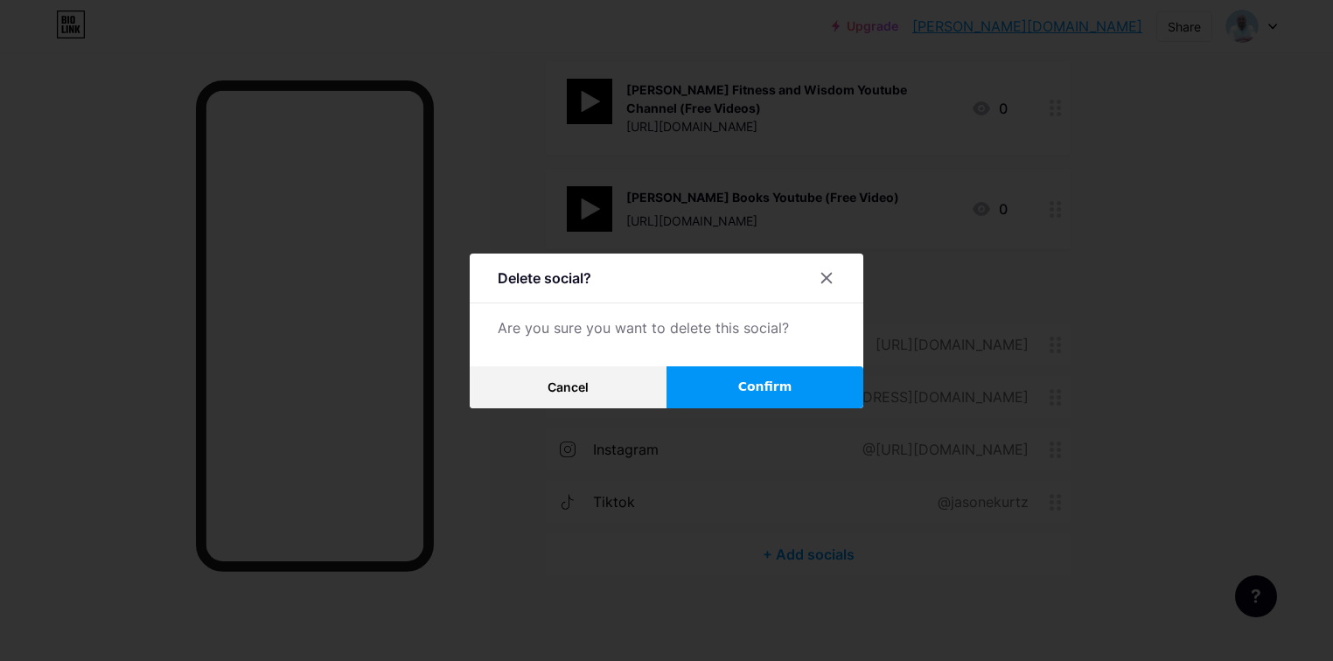
click at [732, 374] on button "Confirm" at bounding box center [764, 387] width 197 height 42
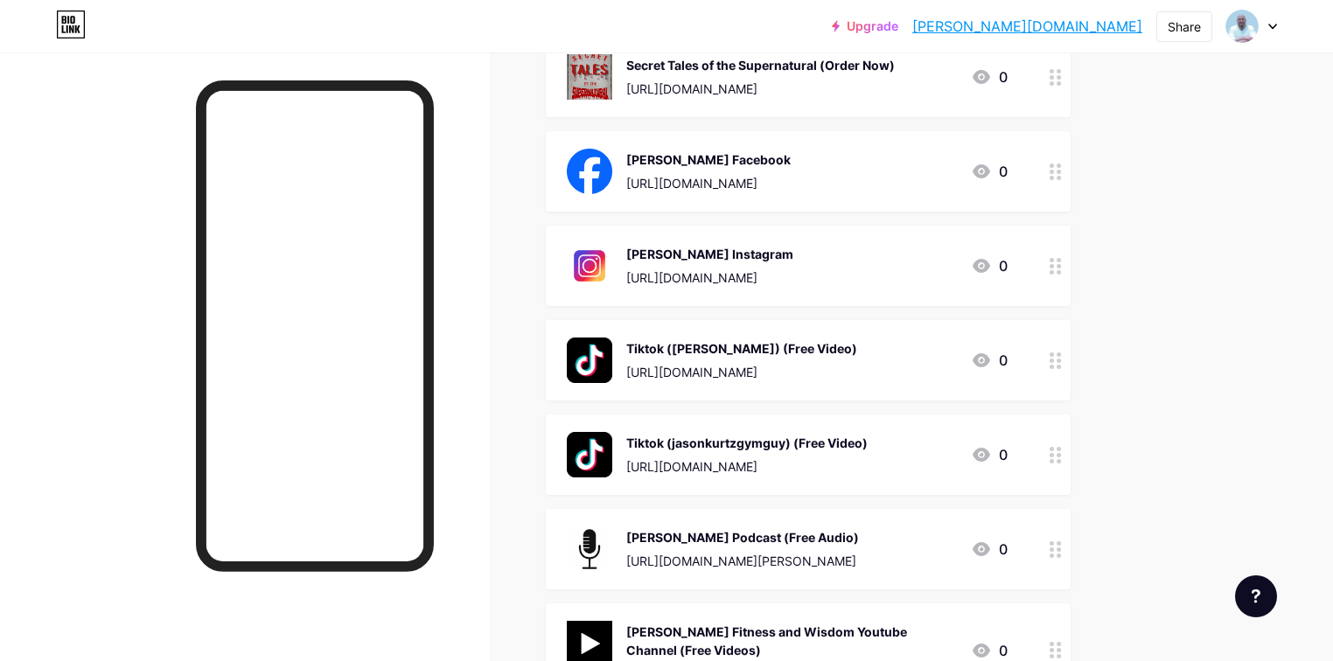
scroll to position [522, 0]
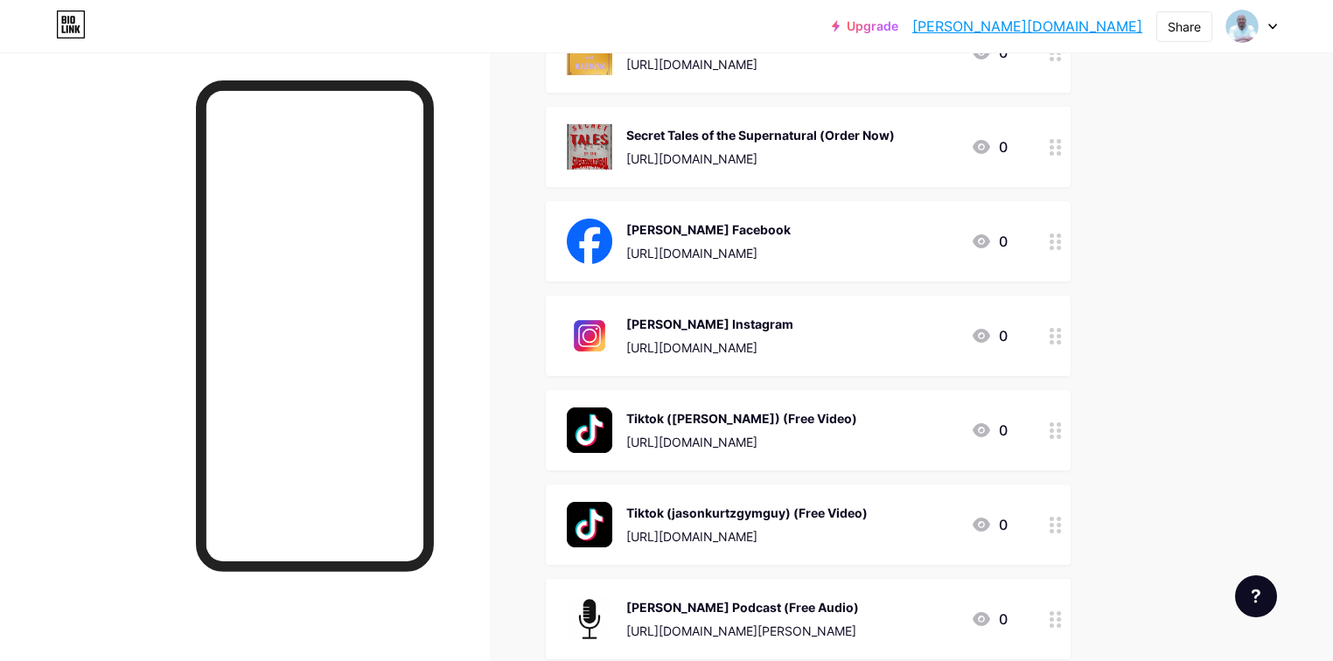
click at [1104, 28] on link "[PERSON_NAME][DOMAIN_NAME]" at bounding box center [1027, 26] width 230 height 21
